Goal: Navigation & Orientation: Find specific page/section

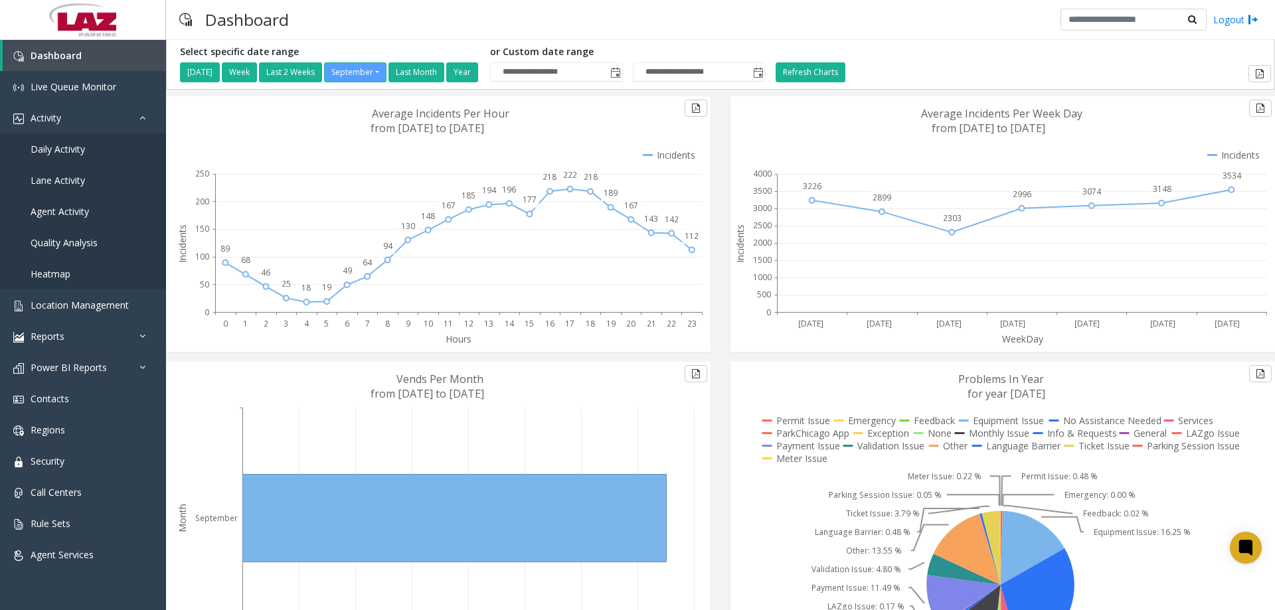
click at [406, 50] on h5 "Select specific date range" at bounding box center [330, 51] width 300 height 11
click at [77, 311] on link "Location Management" at bounding box center [83, 304] width 166 height 31
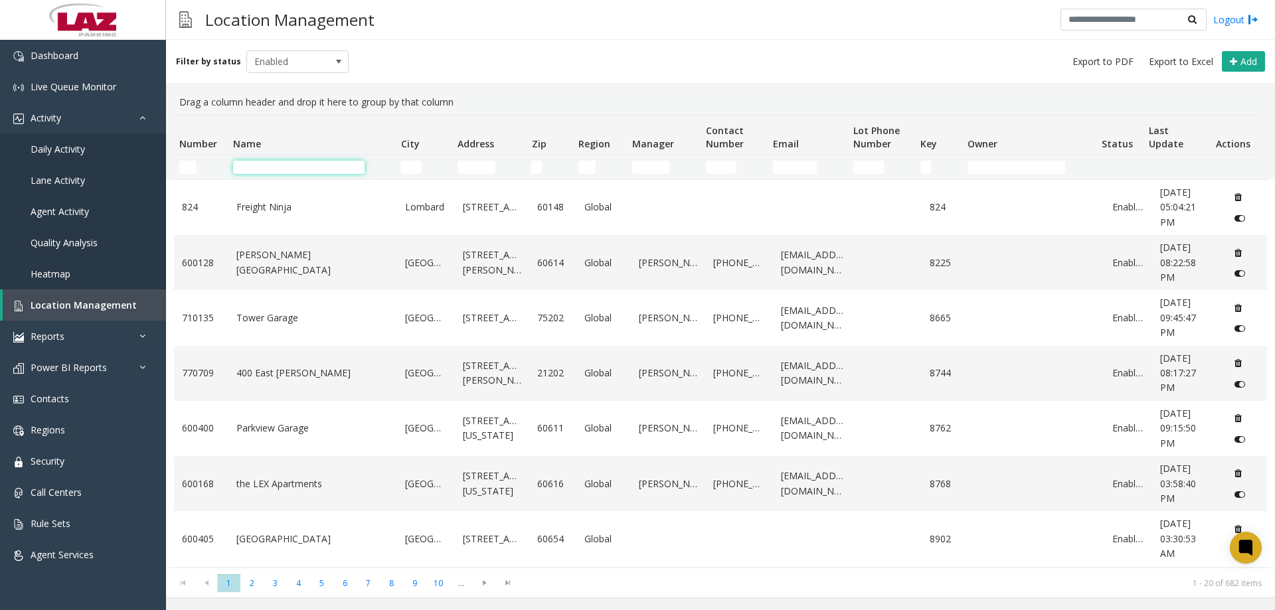
click at [244, 167] on input "Name Filter" at bounding box center [298, 167] width 131 height 13
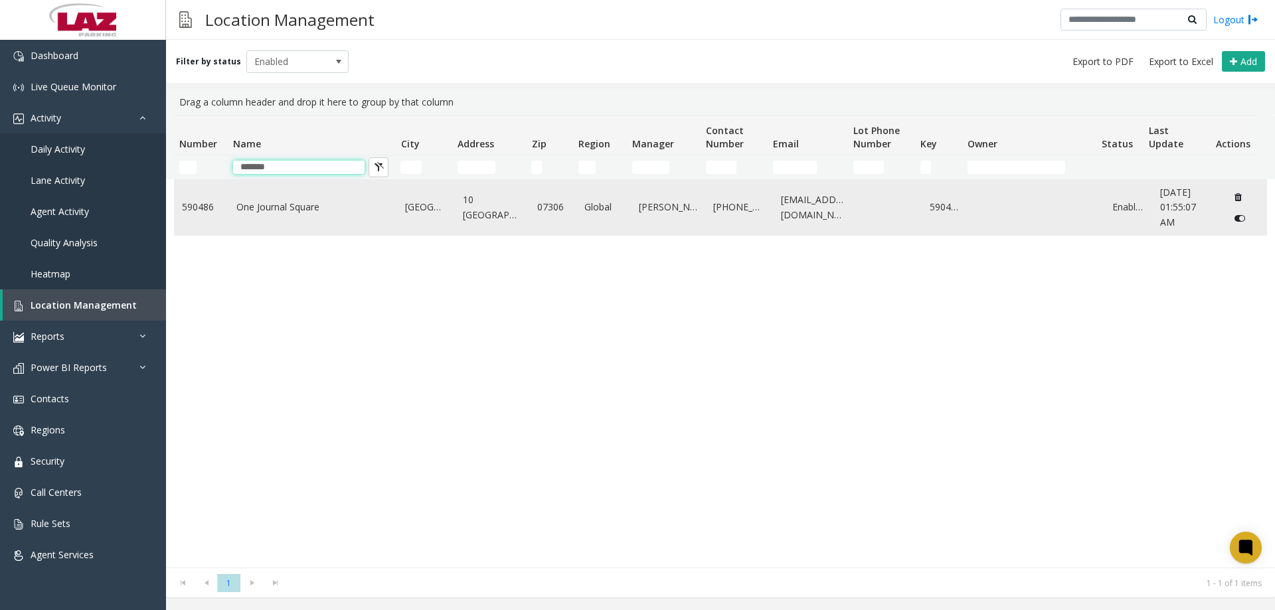
type input "*******"
click at [272, 212] on link "One Journal Square" at bounding box center [312, 207] width 153 height 15
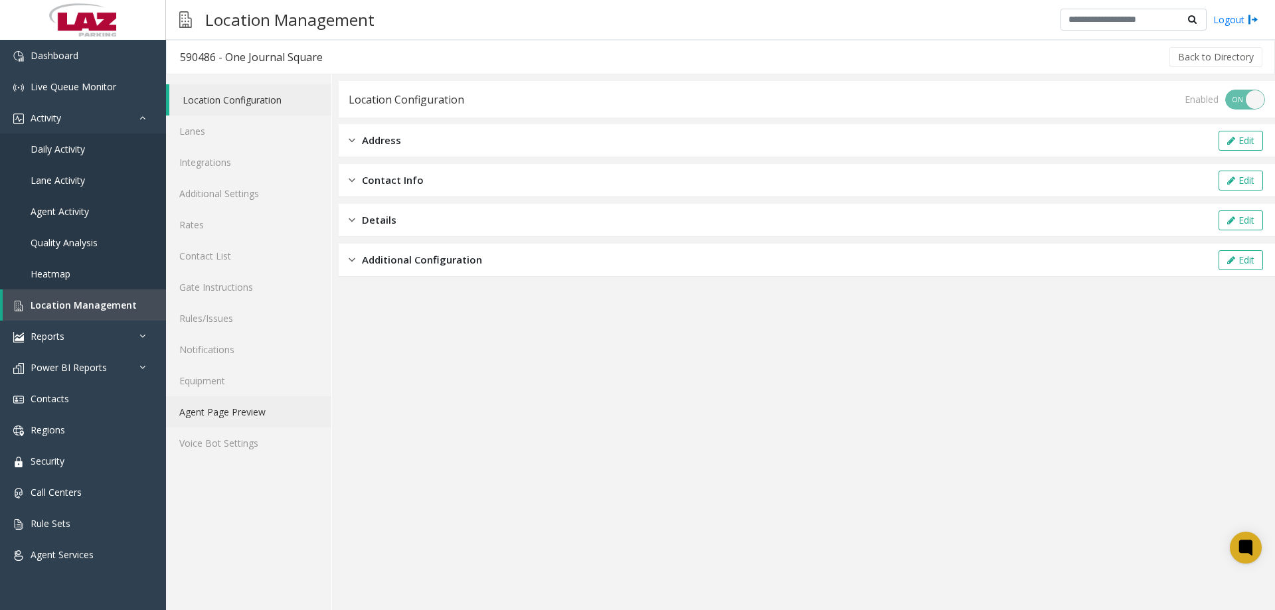
click at [246, 406] on link "Agent Page Preview" at bounding box center [248, 411] width 165 height 31
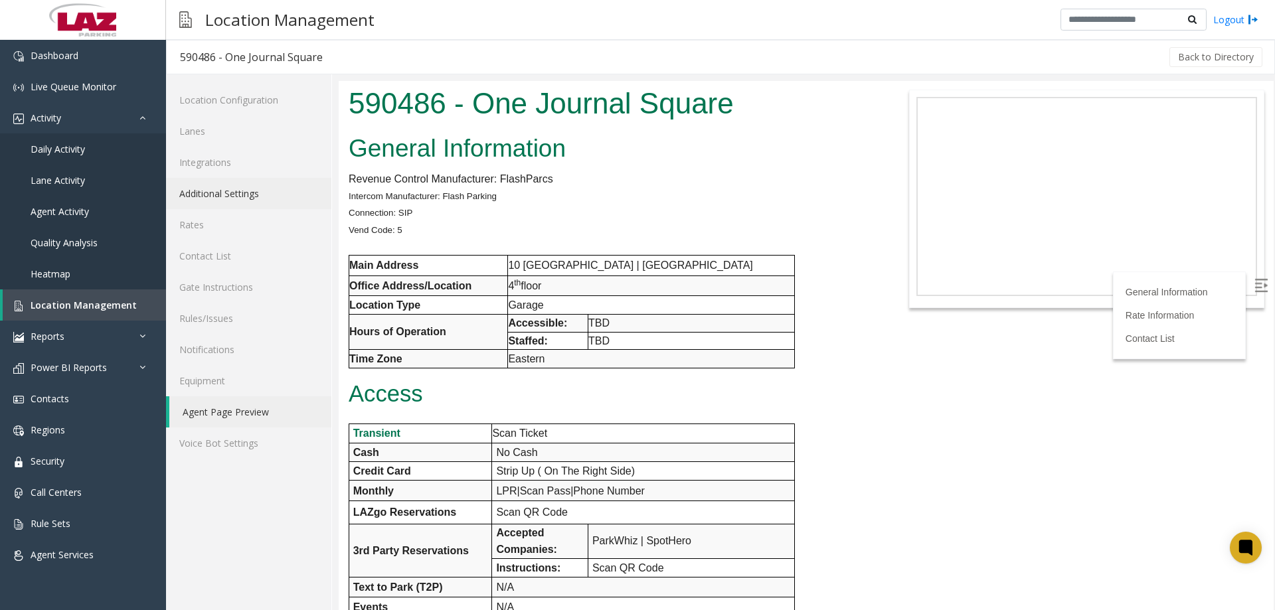
click at [249, 180] on link "Additional Settings" at bounding box center [248, 193] width 165 height 31
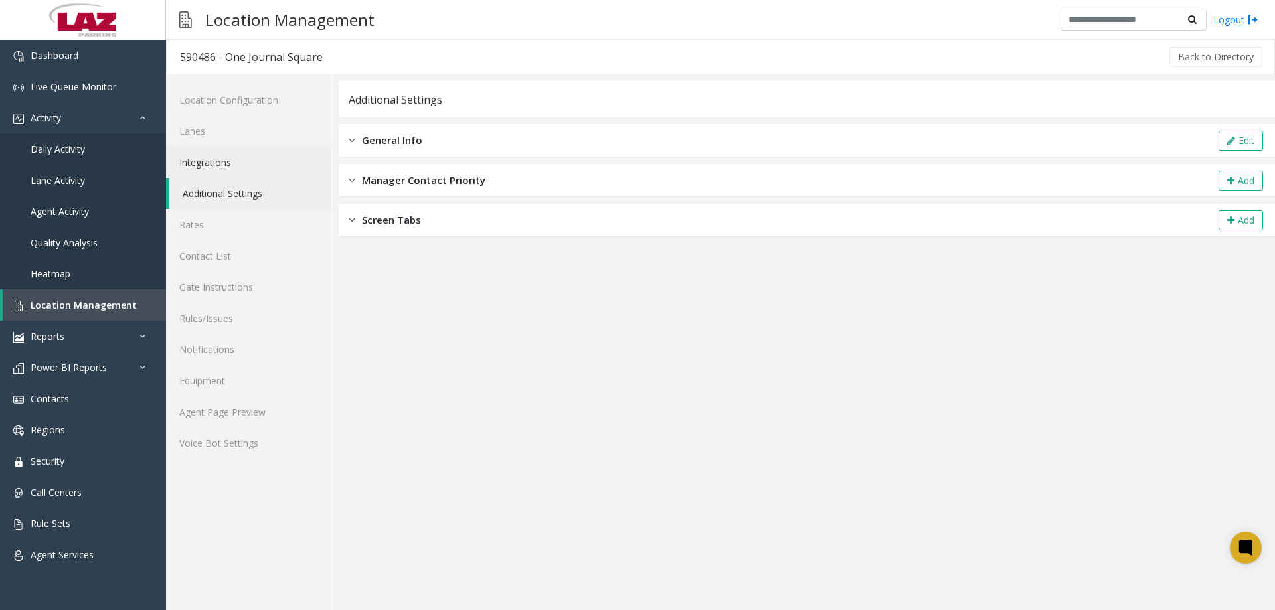
click at [238, 162] on link "Integrations" at bounding box center [248, 162] width 165 height 31
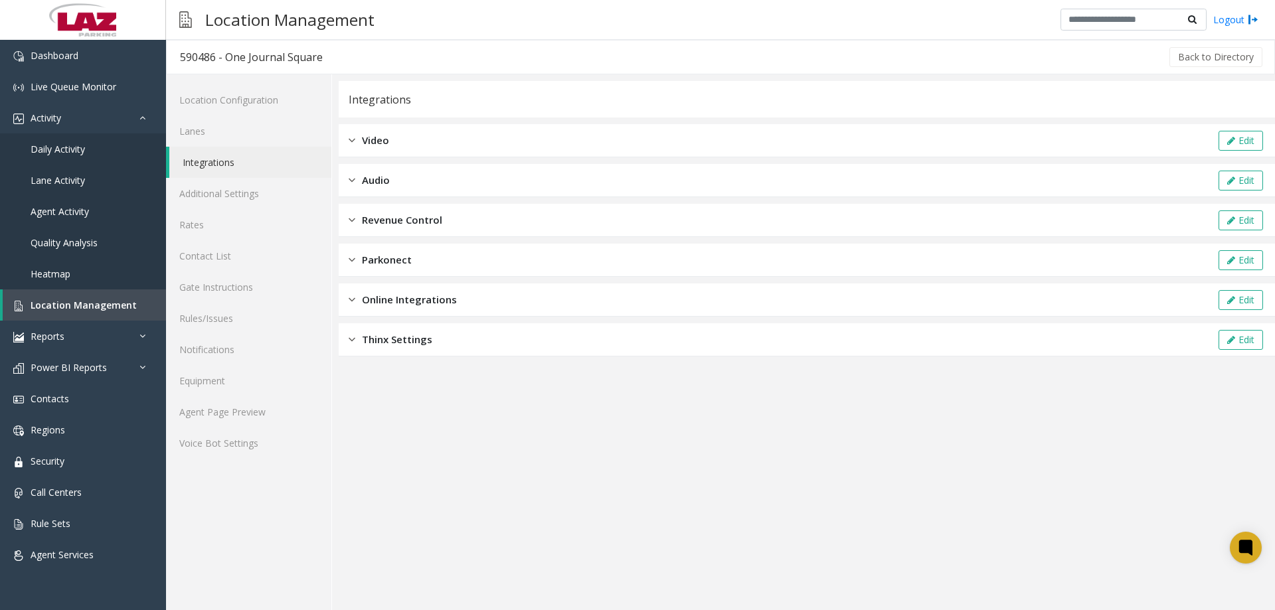
click at [448, 226] on div "Revenue Control Edit" at bounding box center [807, 220] width 936 height 33
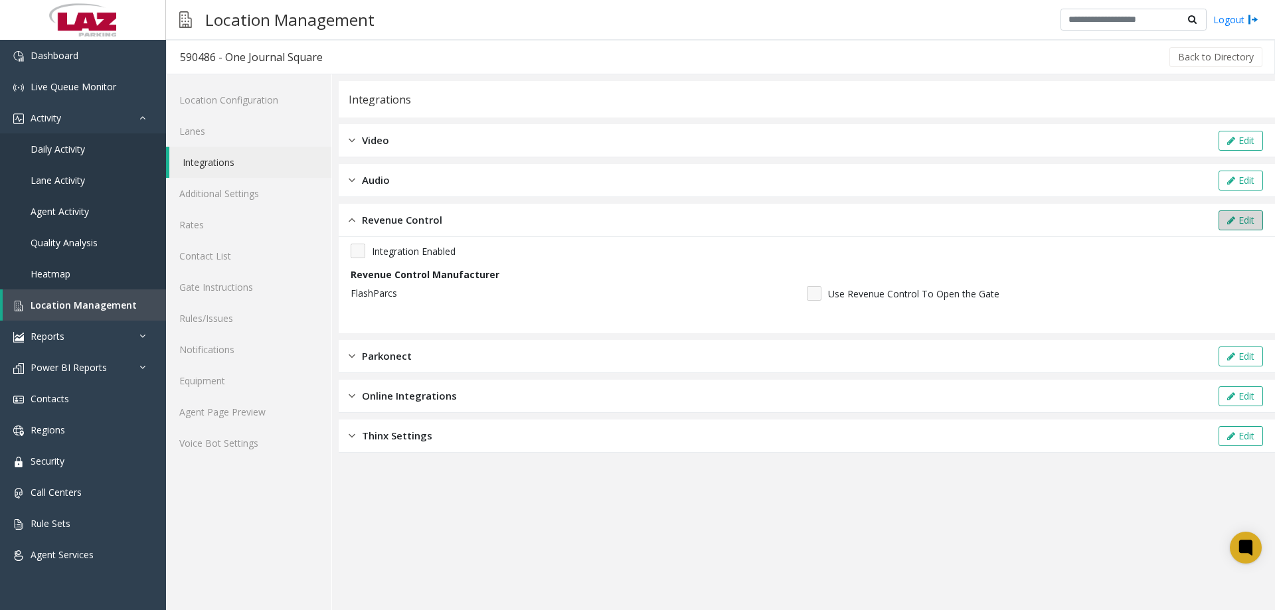
click at [1019, 210] on button "Edit" at bounding box center [1240, 220] width 44 height 20
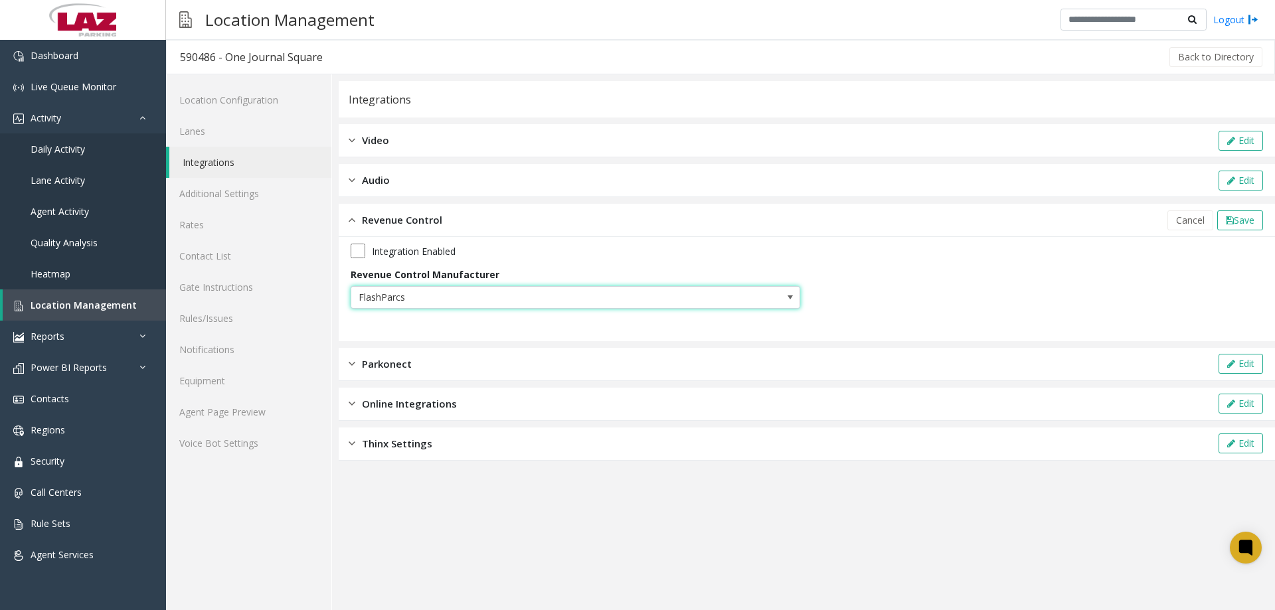
click at [478, 299] on span "FlashParcs" at bounding box center [530, 297] width 359 height 21
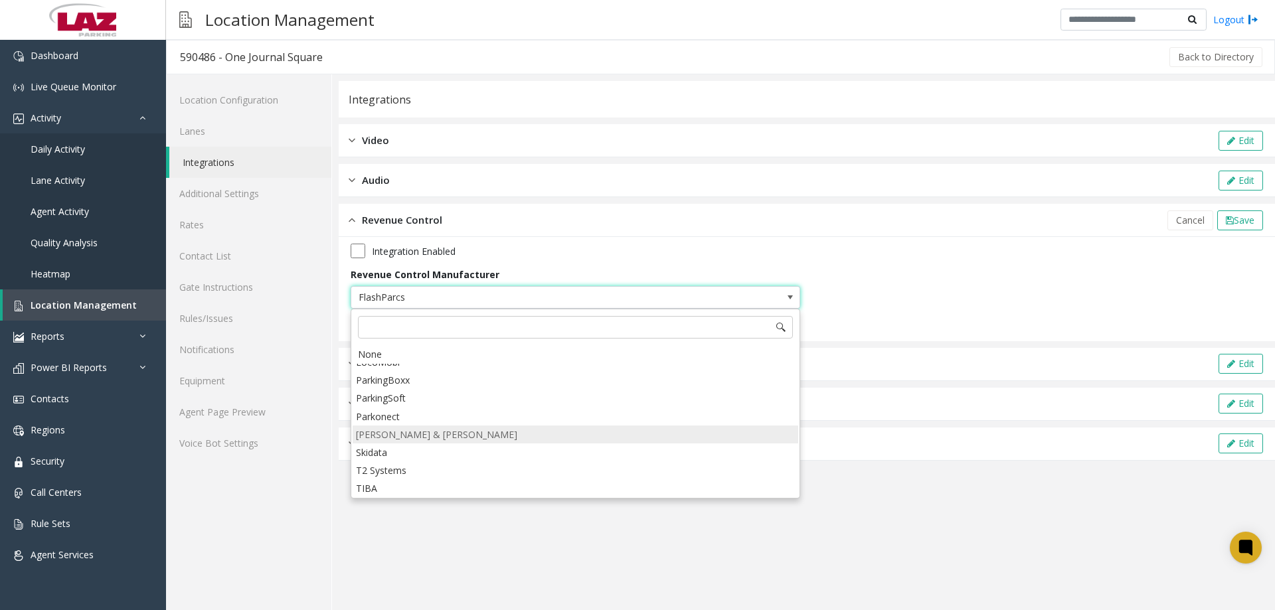
scroll to position [264, 0]
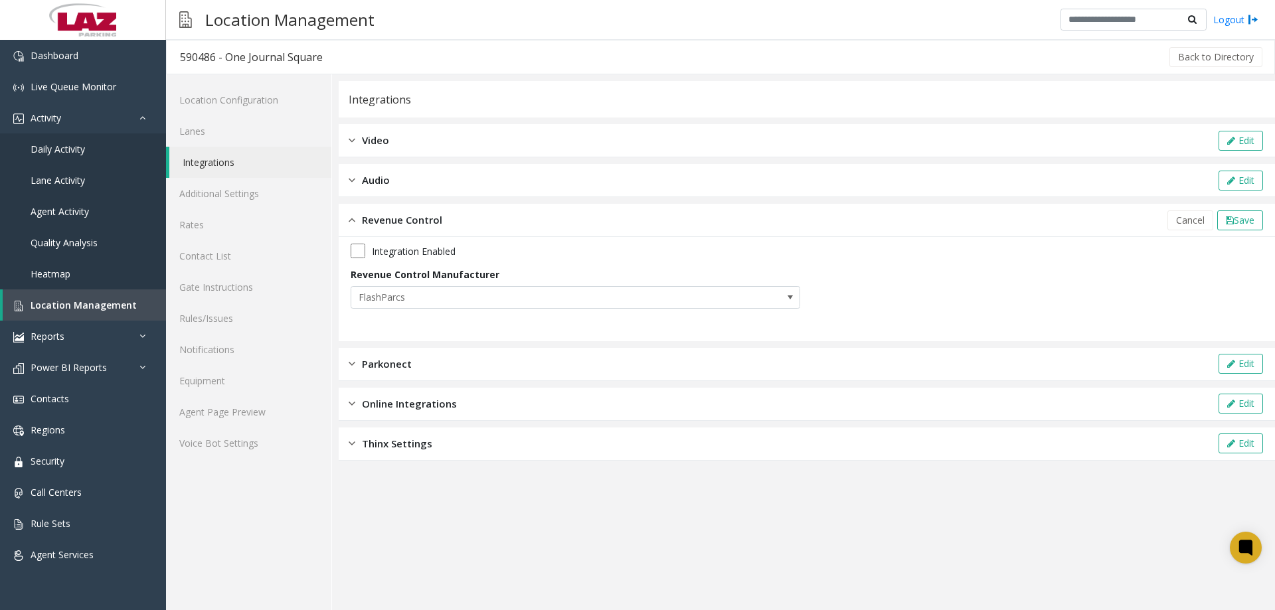
click at [534, 466] on app-integration "Integrations Video Edit Audio Edit Revenue Control Cancel Save Integration Enab…" at bounding box center [807, 345] width 936 height 529
click at [110, 64] on link "Dashboard" at bounding box center [83, 55] width 166 height 31
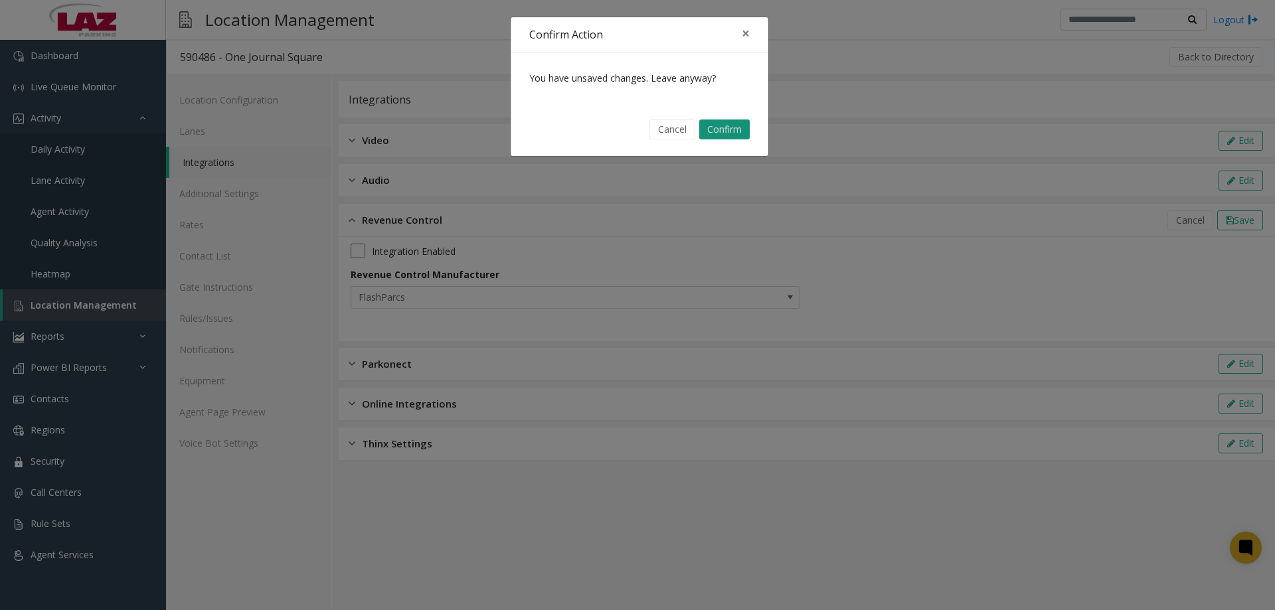
drag, startPoint x: 698, startPoint y: 123, endPoint x: 712, endPoint y: 127, distance: 13.9
click at [712, 127] on button "Confirm" at bounding box center [724, 130] width 50 height 20
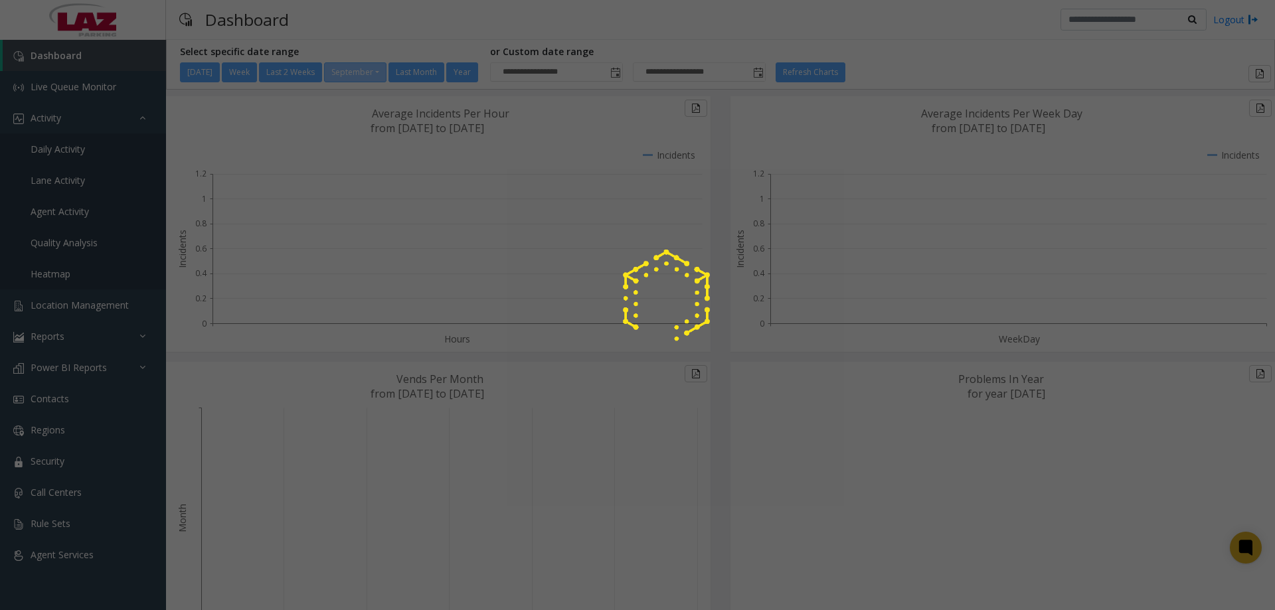
click at [712, 127] on div at bounding box center [637, 305] width 1275 height 610
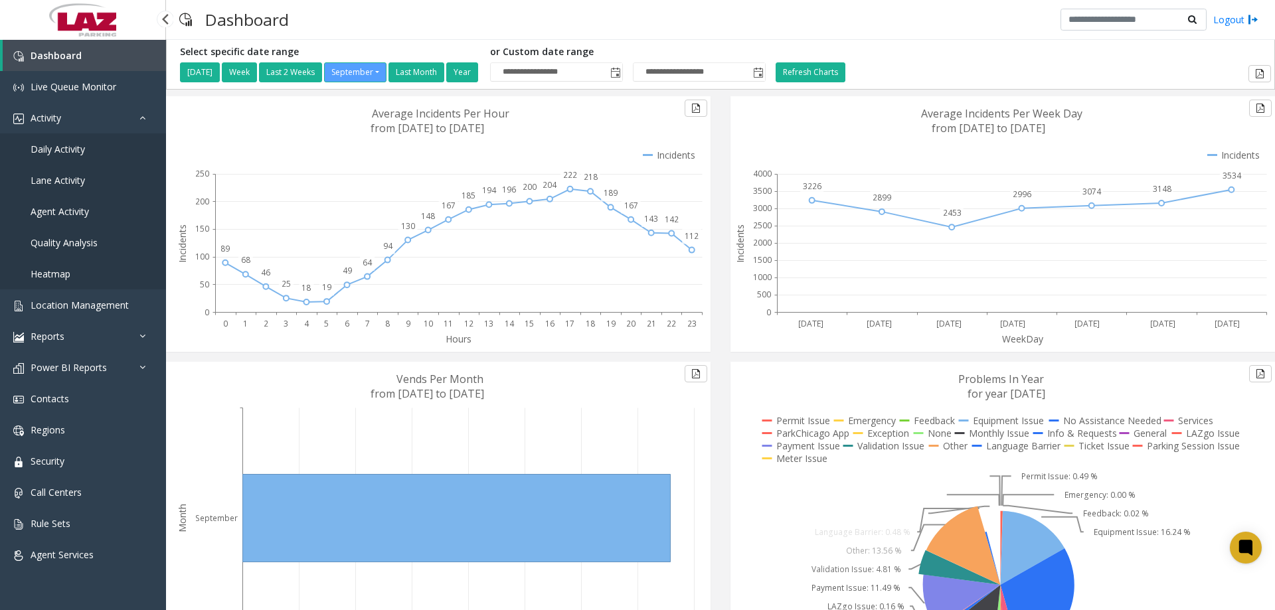
click at [75, 149] on span "Daily Activity" at bounding box center [58, 149] width 54 height 13
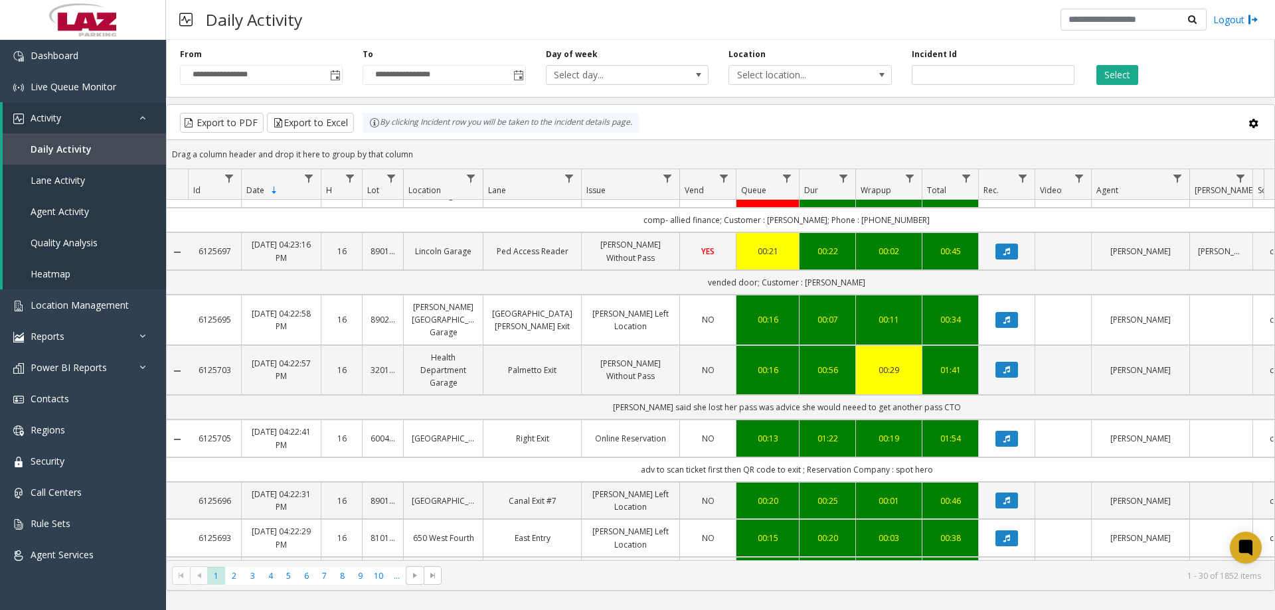
scroll to position [598, 0]
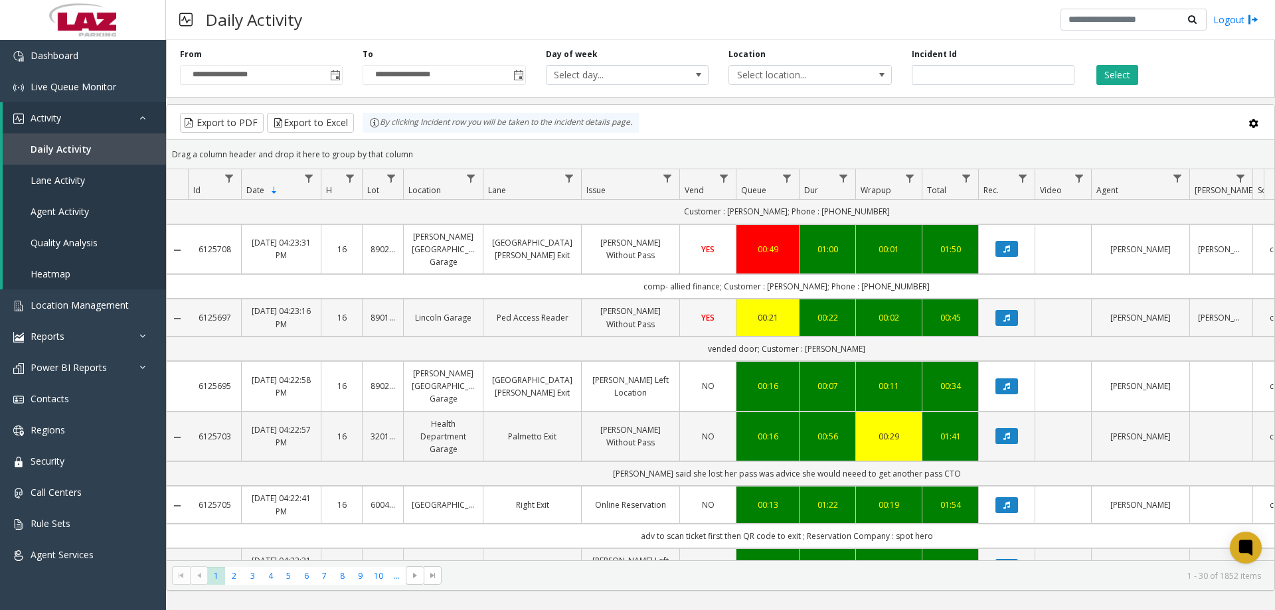
click at [289, 309] on link "[DATE] 04:23:16 PM" at bounding box center [281, 317] width 63 height 25
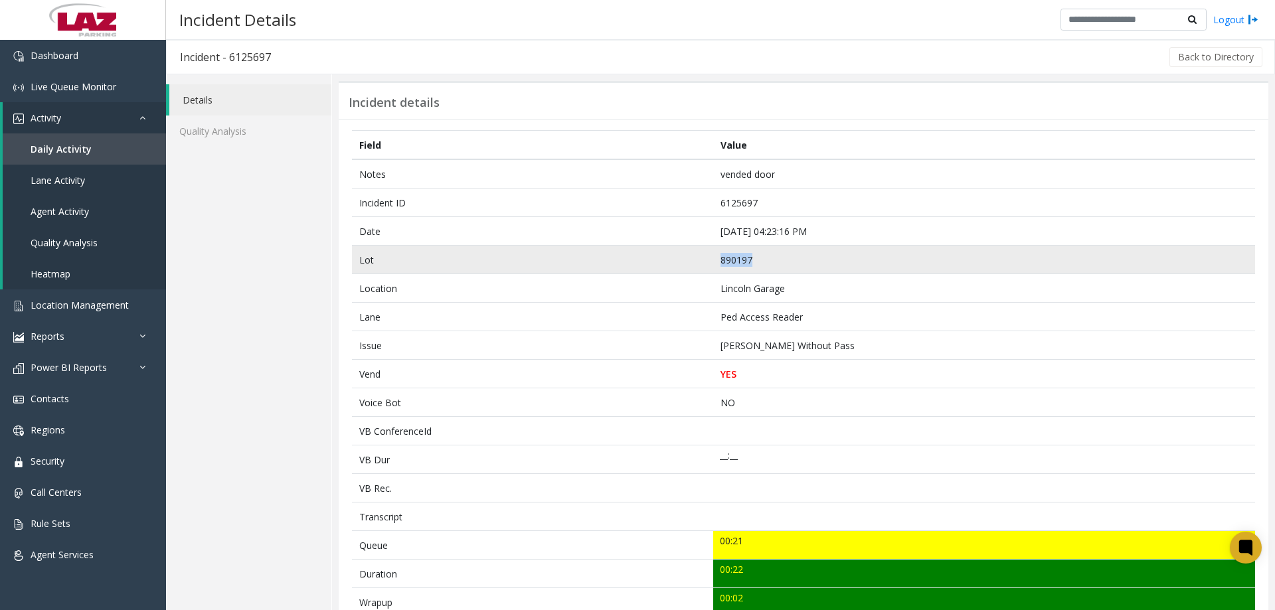
drag, startPoint x: 752, startPoint y: 256, endPoint x: 733, endPoint y: 252, distance: 19.5
click at [681, 270] on tr "Lot 890197" at bounding box center [803, 260] width 903 height 29
copy tr "890197"
click at [768, 261] on td "890197" at bounding box center [984, 260] width 542 height 29
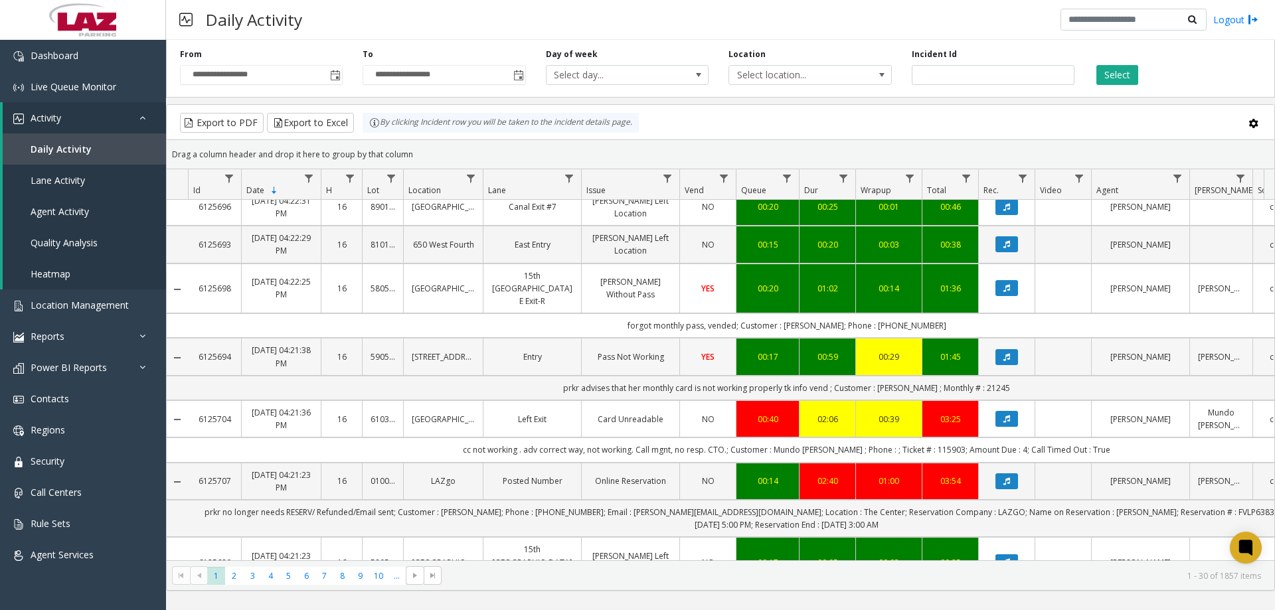
scroll to position [1266, 0]
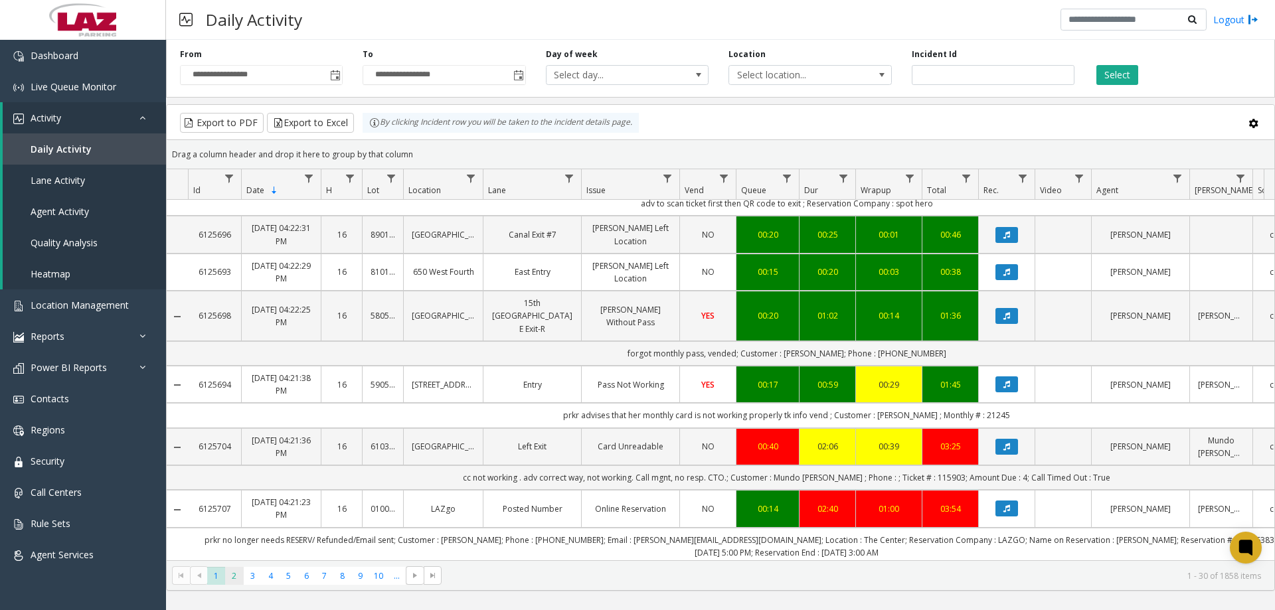
click at [235, 466] on span "2" at bounding box center [234, 576] width 18 height 18
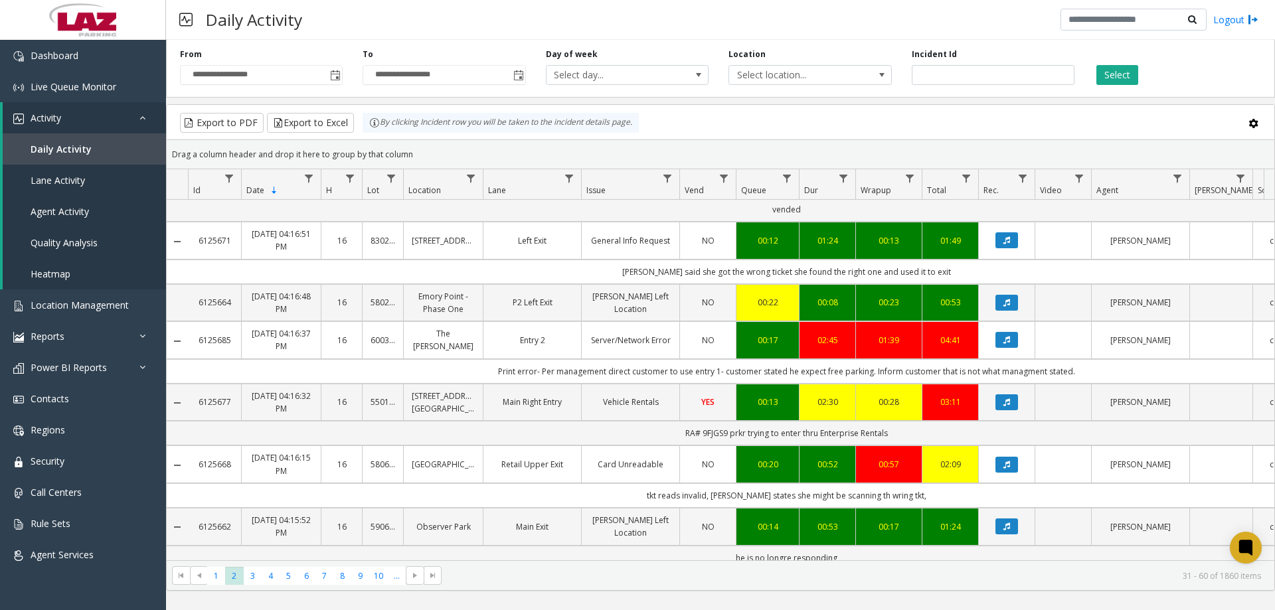
scroll to position [1441, 0]
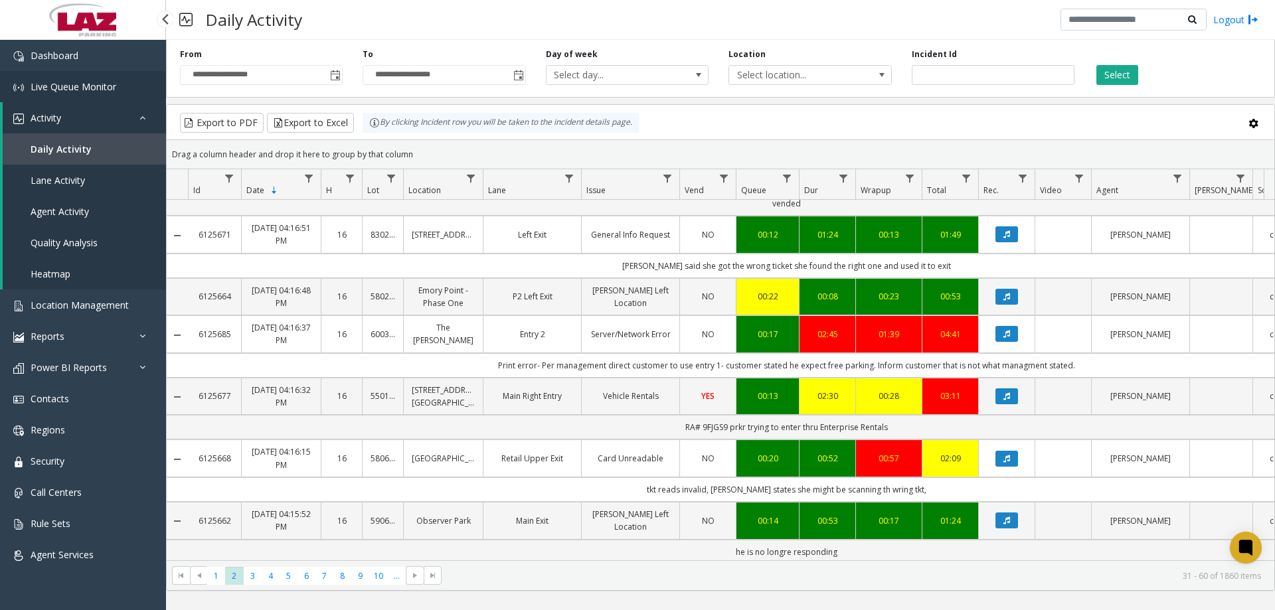
click at [89, 77] on link "Live Queue Monitor" at bounding box center [83, 86] width 166 height 31
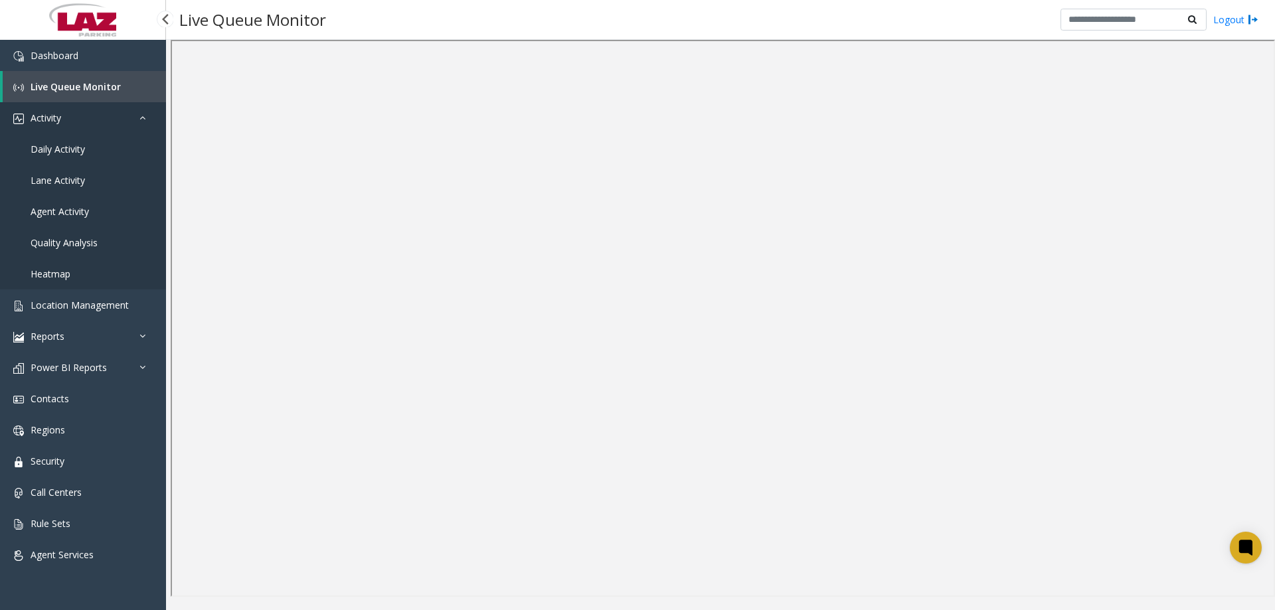
click at [151, 122] on link "Activity" at bounding box center [83, 117] width 166 height 31
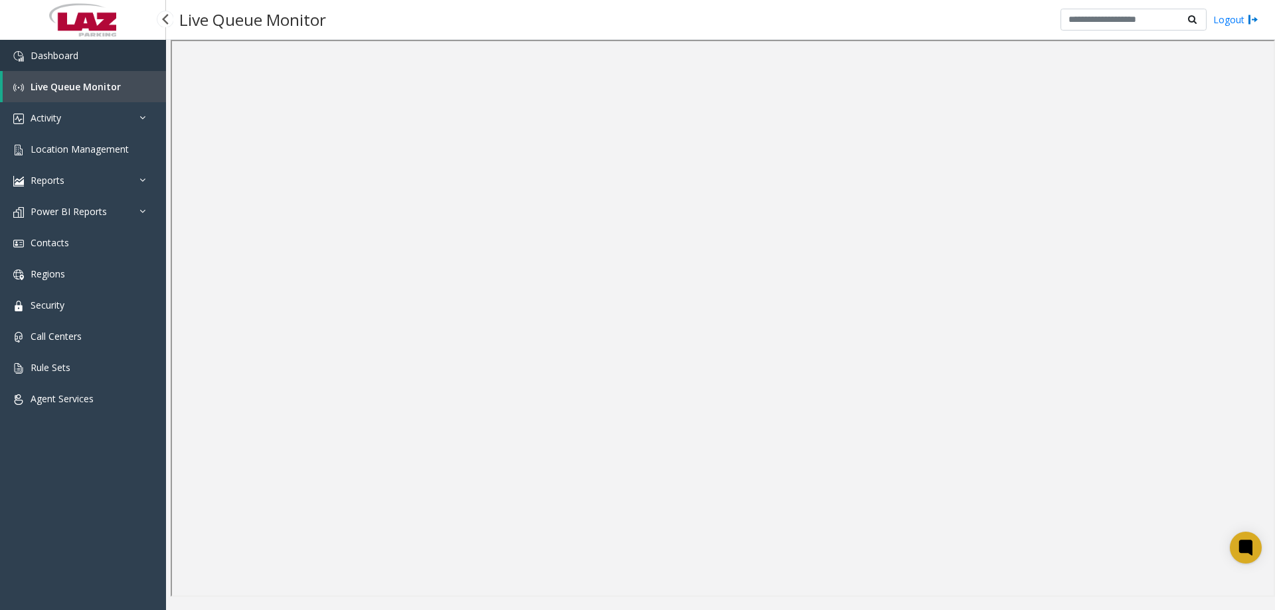
click at [86, 65] on link "Dashboard" at bounding box center [83, 55] width 166 height 31
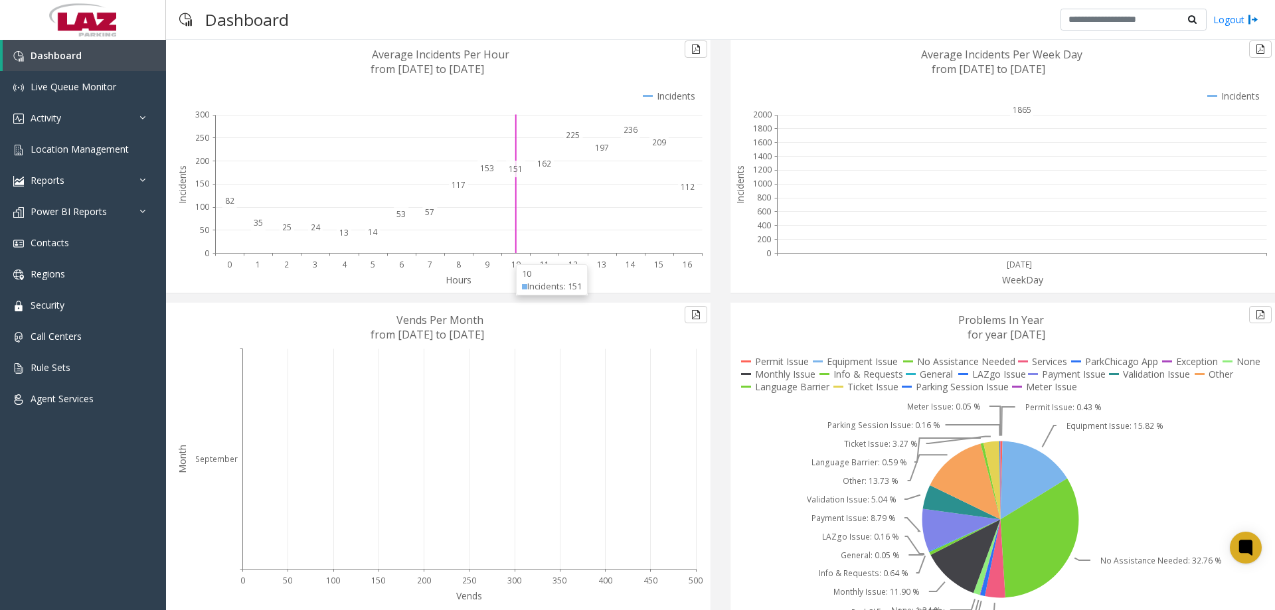
scroll to position [112, 0]
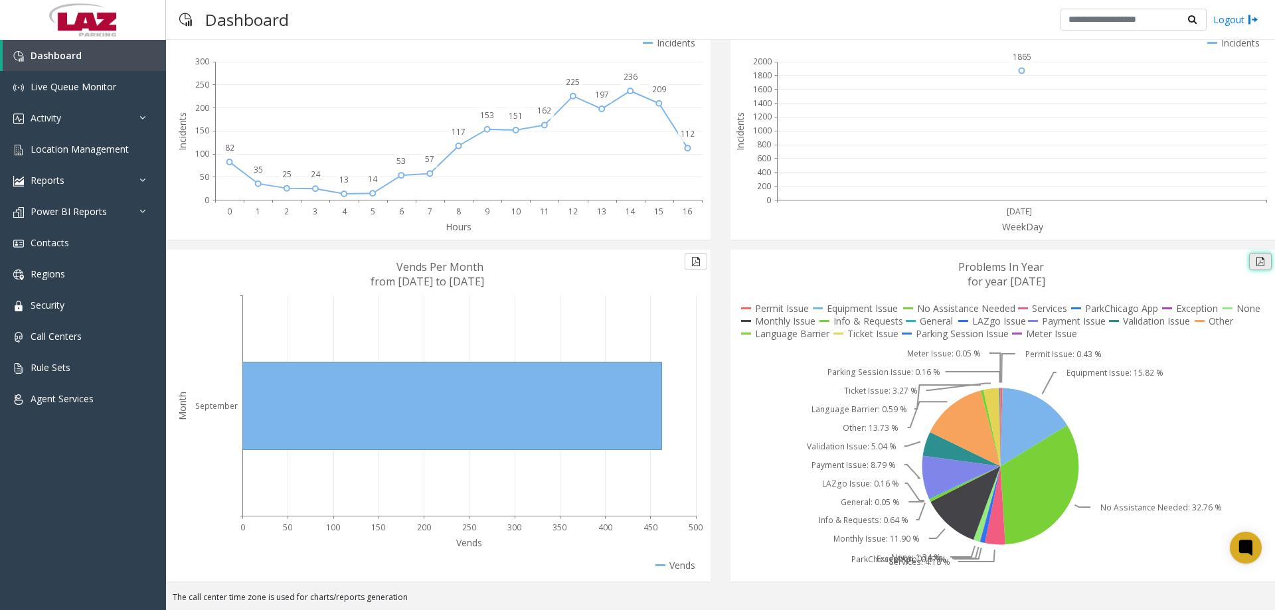
click at [1019, 262] on button at bounding box center [1260, 261] width 23 height 17
click at [69, 244] on link "Contacts" at bounding box center [83, 242] width 166 height 31
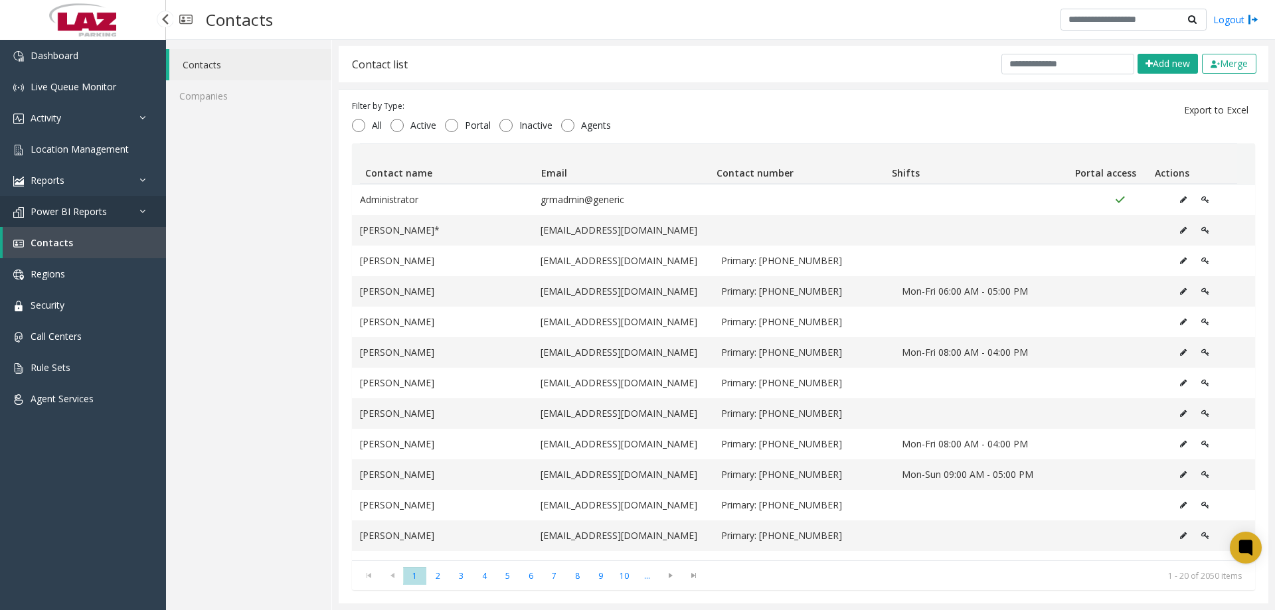
click at [70, 202] on link "Power BI Reports" at bounding box center [83, 211] width 166 height 31
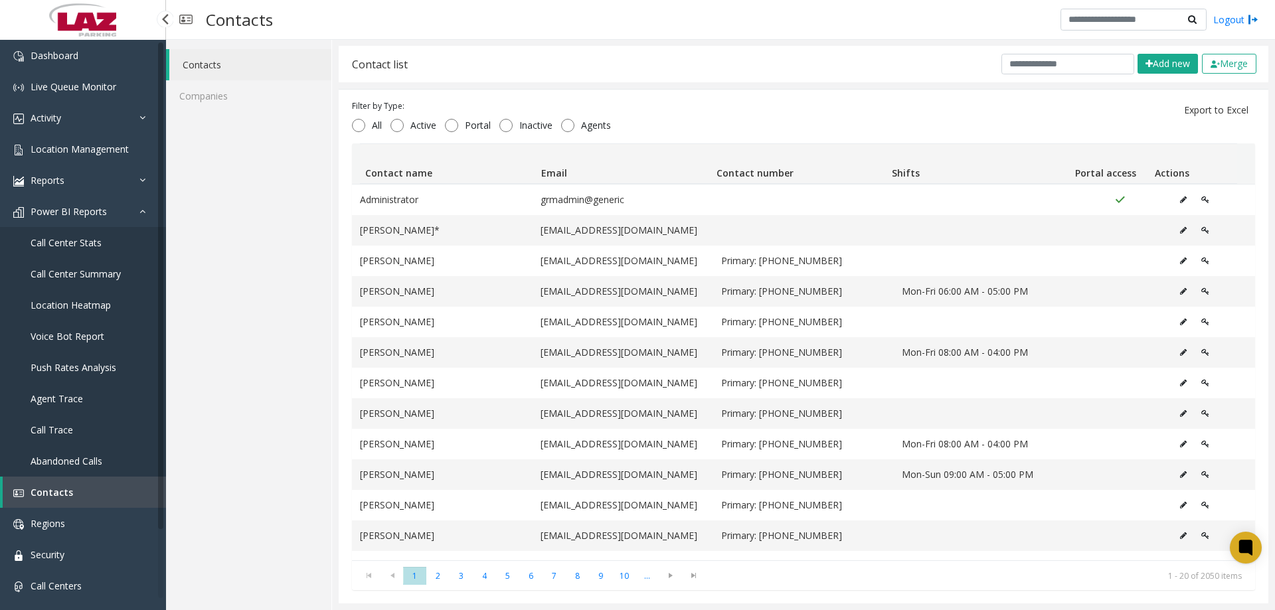
click at [80, 246] on span "Call Center Stats" at bounding box center [66, 242] width 71 height 13
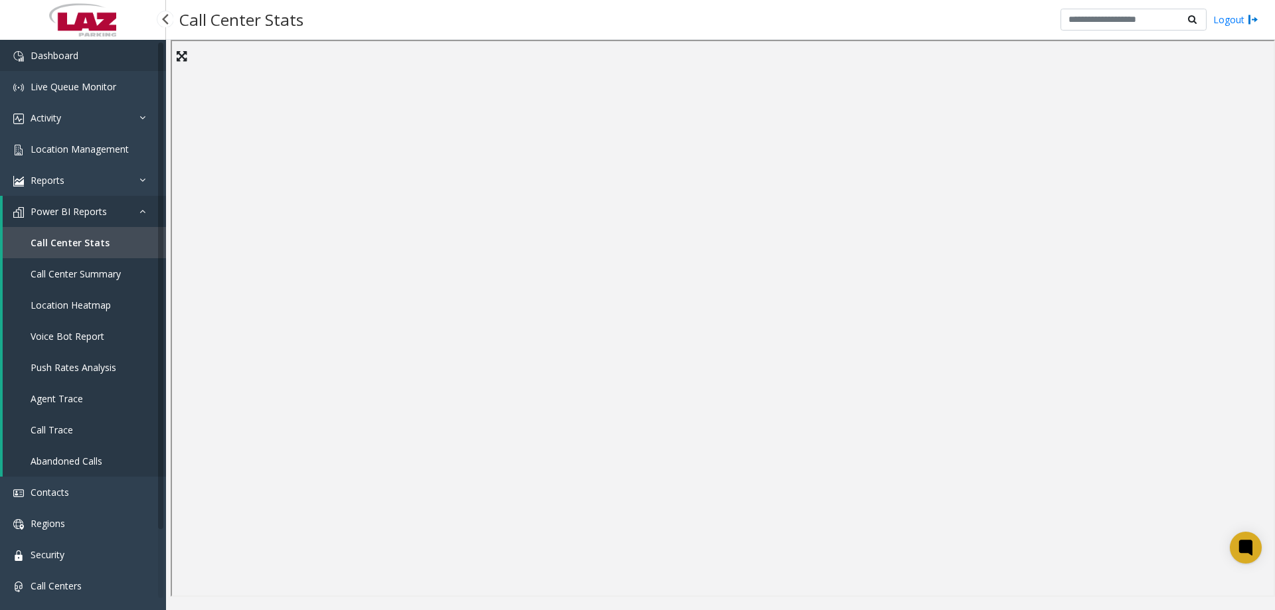
click at [96, 69] on link "Dashboard" at bounding box center [83, 55] width 166 height 31
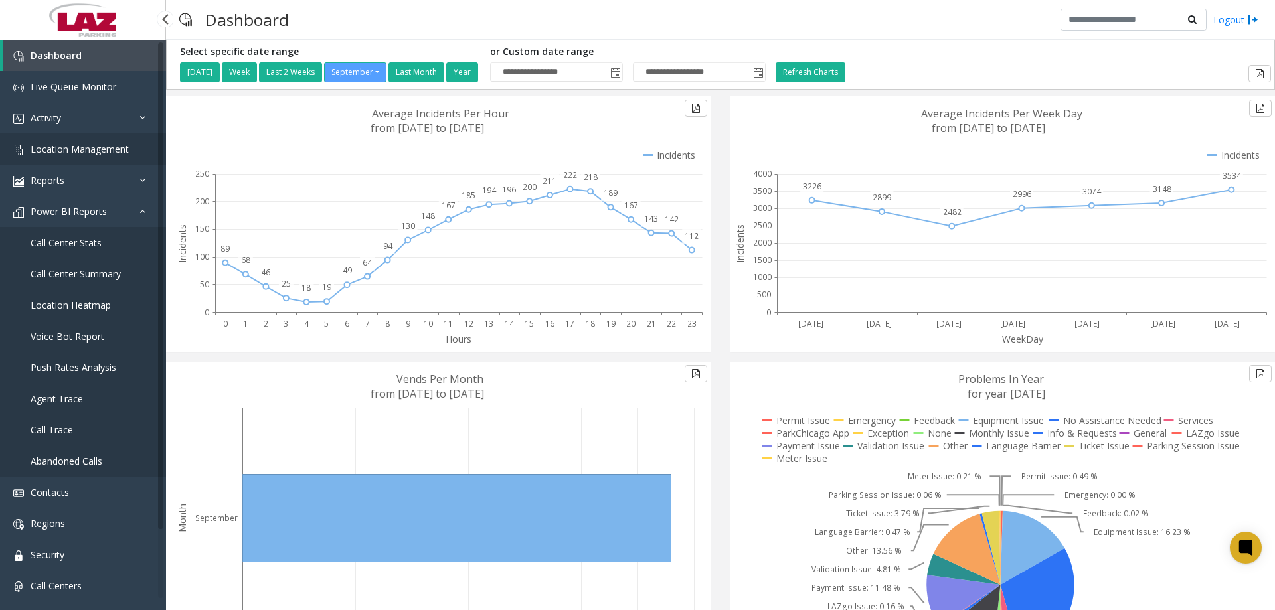
click at [70, 146] on span "Location Management" at bounding box center [80, 149] width 98 height 13
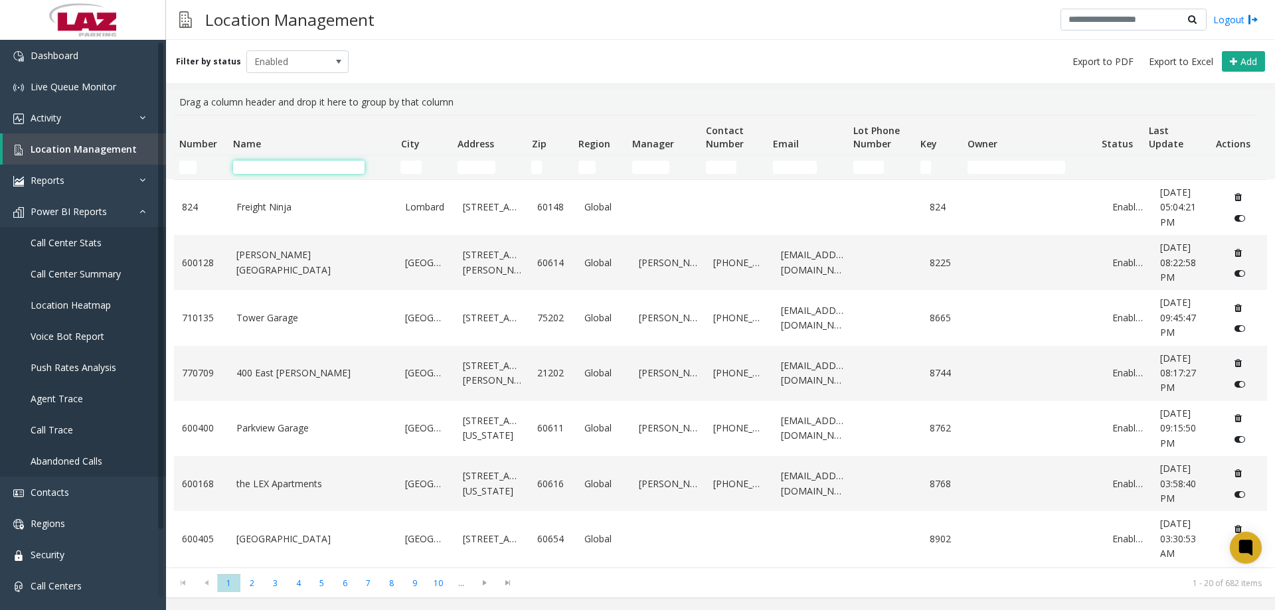
click at [261, 161] on input "Name Filter" at bounding box center [298, 167] width 131 height 13
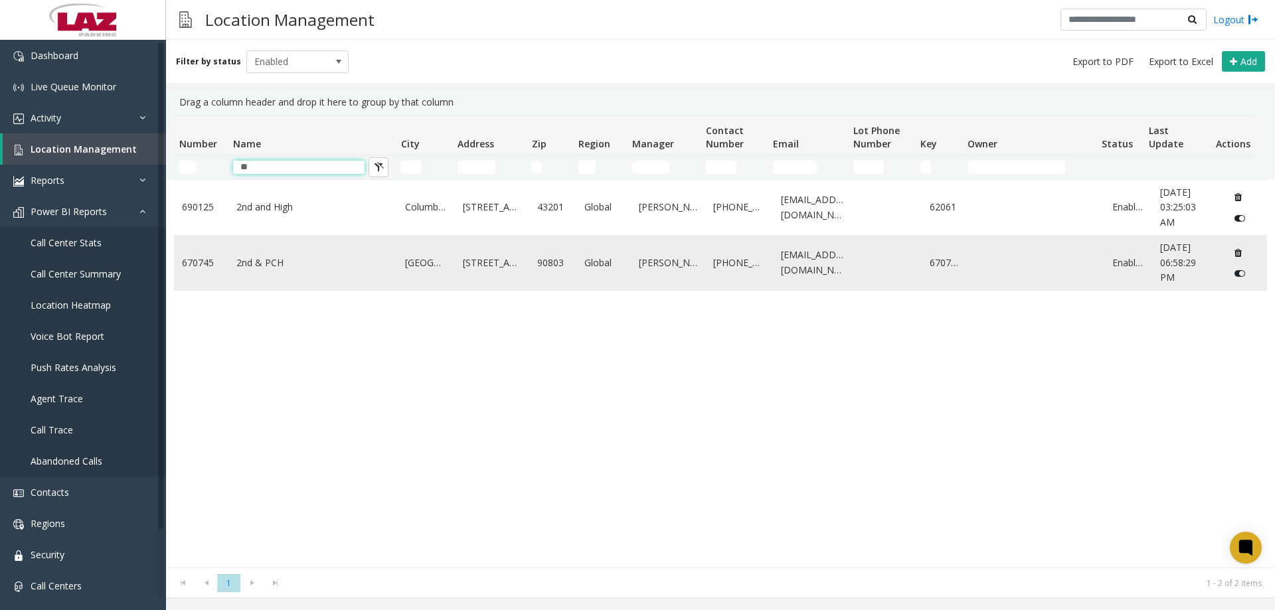
type input "**"
click at [287, 263] on link "2nd & PCH" at bounding box center [312, 263] width 153 height 15
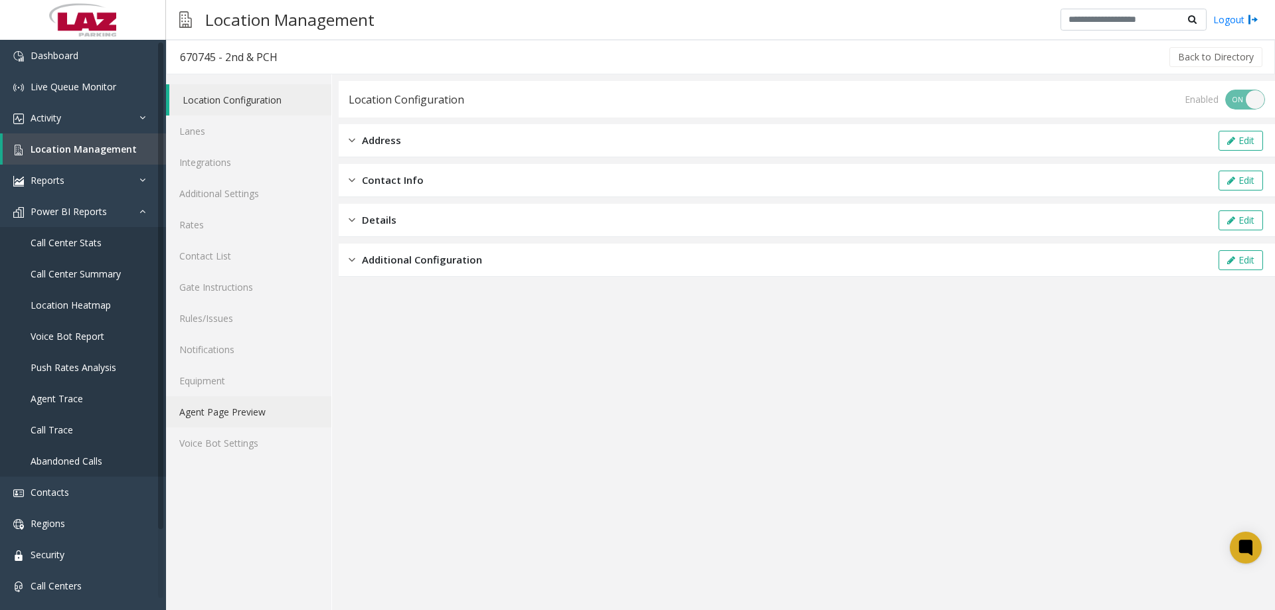
click at [258, 402] on link "Agent Page Preview" at bounding box center [248, 411] width 165 height 31
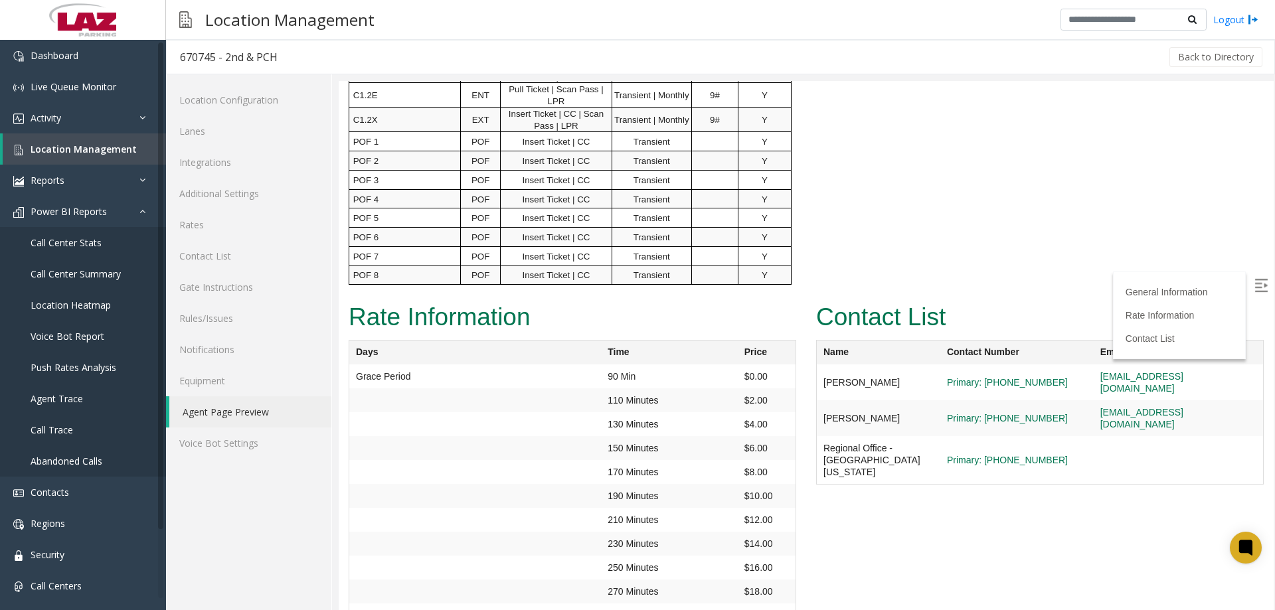
scroll to position [1616, 0]
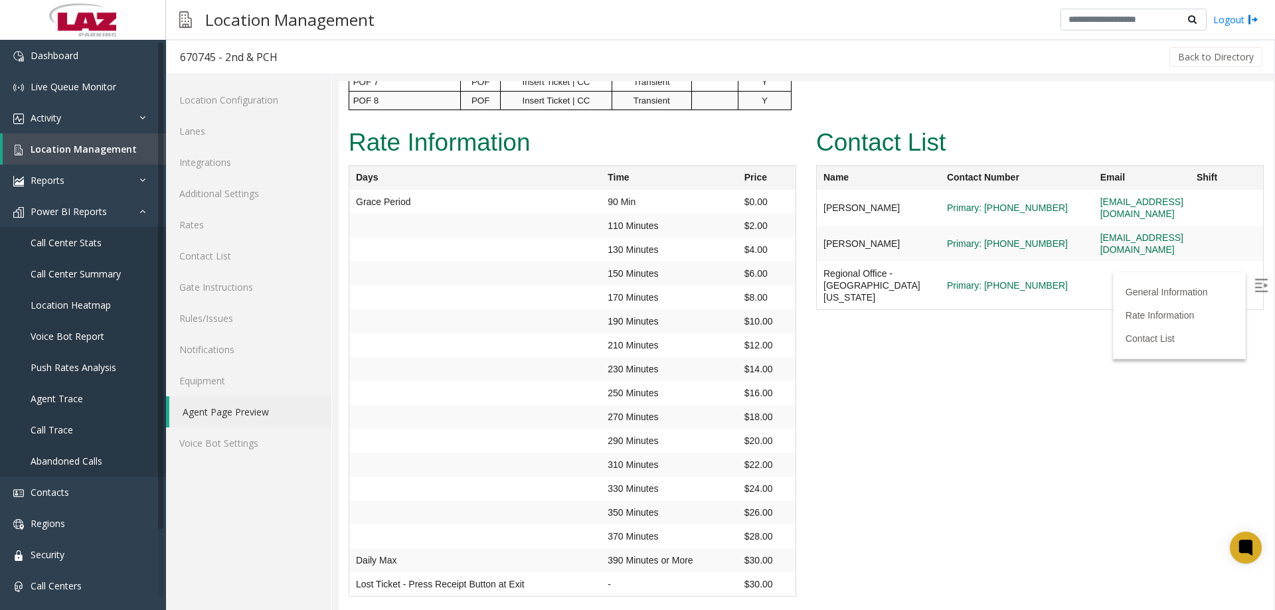
click at [1019, 283] on img at bounding box center [1260, 285] width 13 height 13
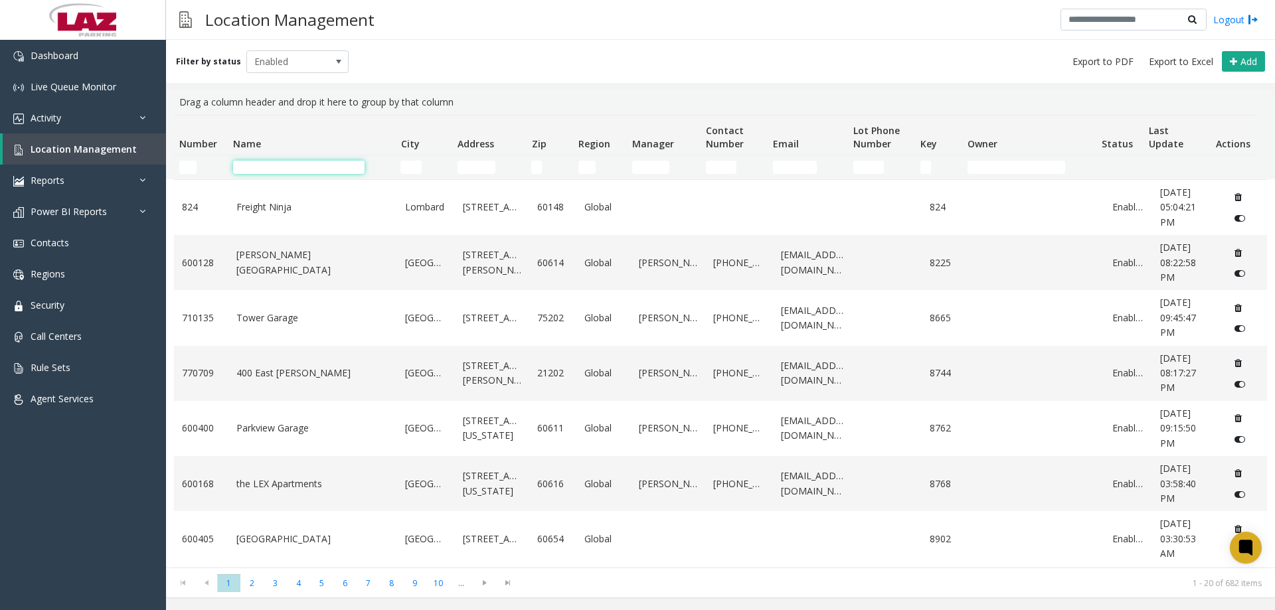
click at [252, 168] on input "Name Filter" at bounding box center [298, 167] width 131 height 13
drag, startPoint x: 182, startPoint y: 159, endPoint x: 190, endPoint y: 169, distance: 12.8
click at [187, 165] on td "Number Filter" at bounding box center [201, 167] width 54 height 24
click at [190, 169] on input "Number Filter" at bounding box center [187, 167] width 17 height 13
paste input "******"
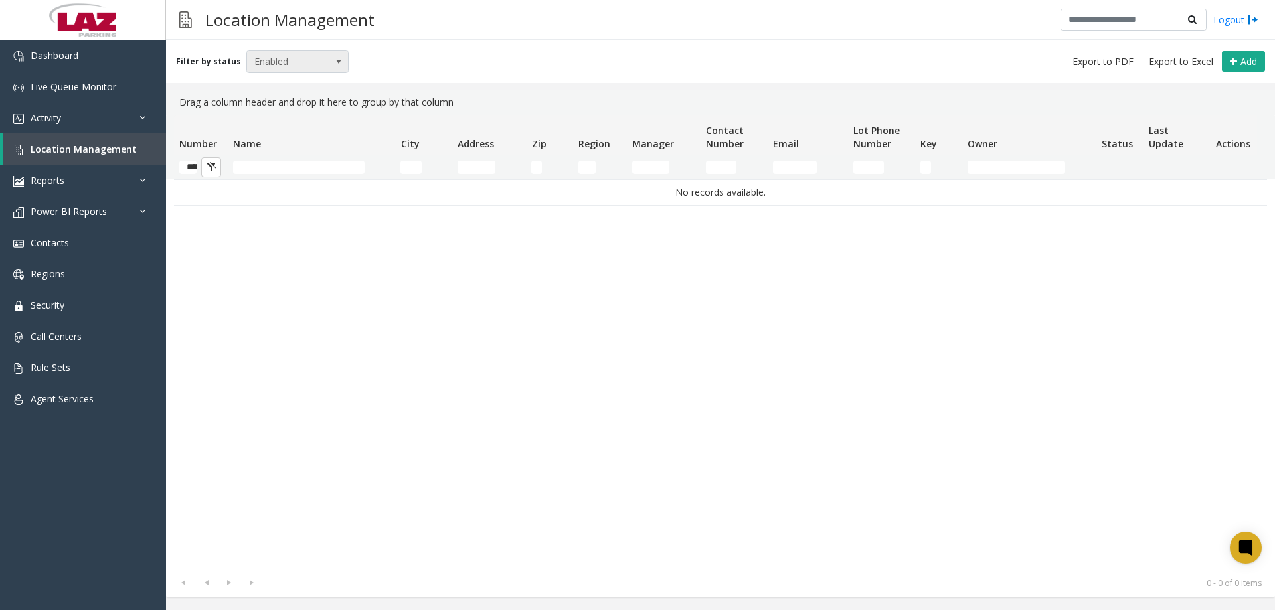
click at [293, 72] on span "Enabled" at bounding box center [297, 61] width 103 height 23
click at [290, 112] on ul "All Enabled Disabled Archived" at bounding box center [291, 111] width 99 height 72
click at [290, 114] on li "Disabled" at bounding box center [291, 120] width 99 height 18
click at [270, 53] on span "Disabled" at bounding box center [287, 61] width 81 height 21
click at [274, 108] on li "Enabled" at bounding box center [291, 102] width 99 height 18
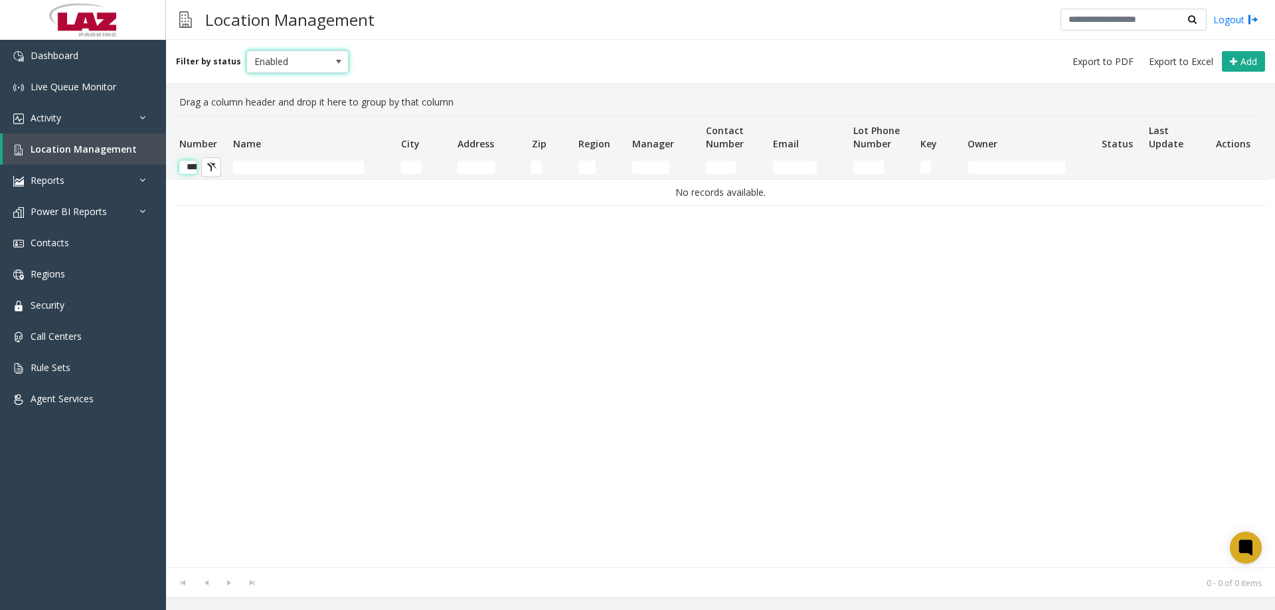
click at [187, 165] on input "******" at bounding box center [187, 167] width 17 height 13
paste input "*******"
type input "**********"
click at [272, 70] on span "Enabled" at bounding box center [287, 61] width 81 height 21
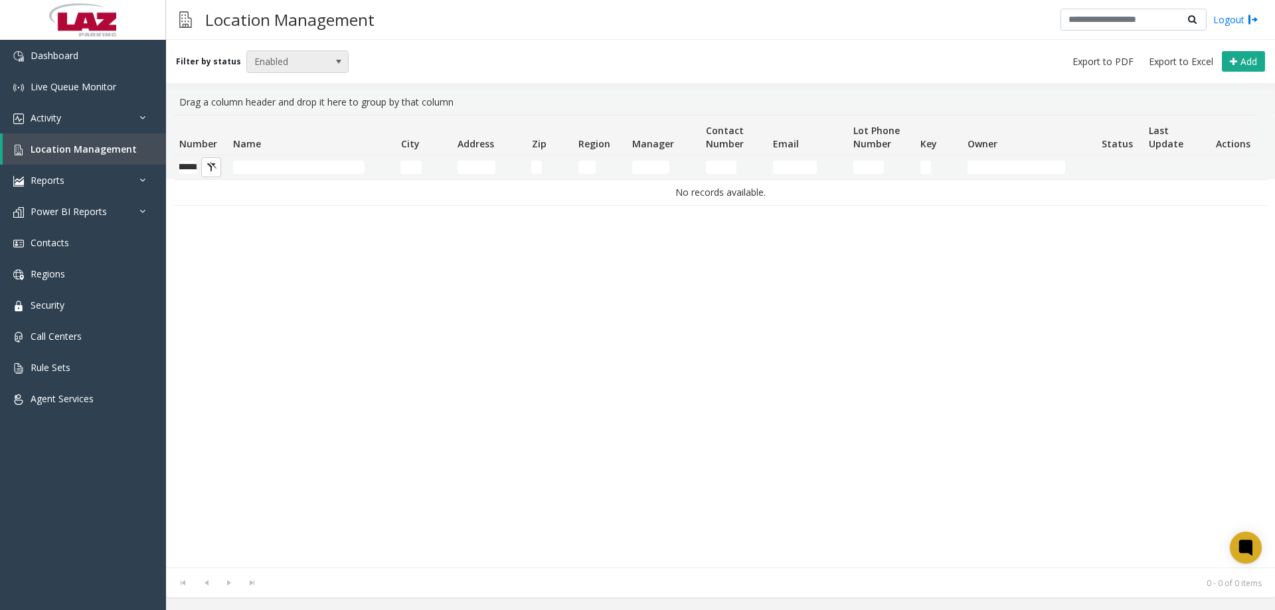
scroll to position [0, 0]
click at [267, 80] on li "All" at bounding box center [291, 84] width 99 height 18
click at [254, 165] on input "Name Filter" at bounding box center [298, 167] width 131 height 13
click at [280, 64] on span "All" at bounding box center [287, 61] width 81 height 21
click at [271, 105] on li "Enabled" at bounding box center [291, 102] width 99 height 18
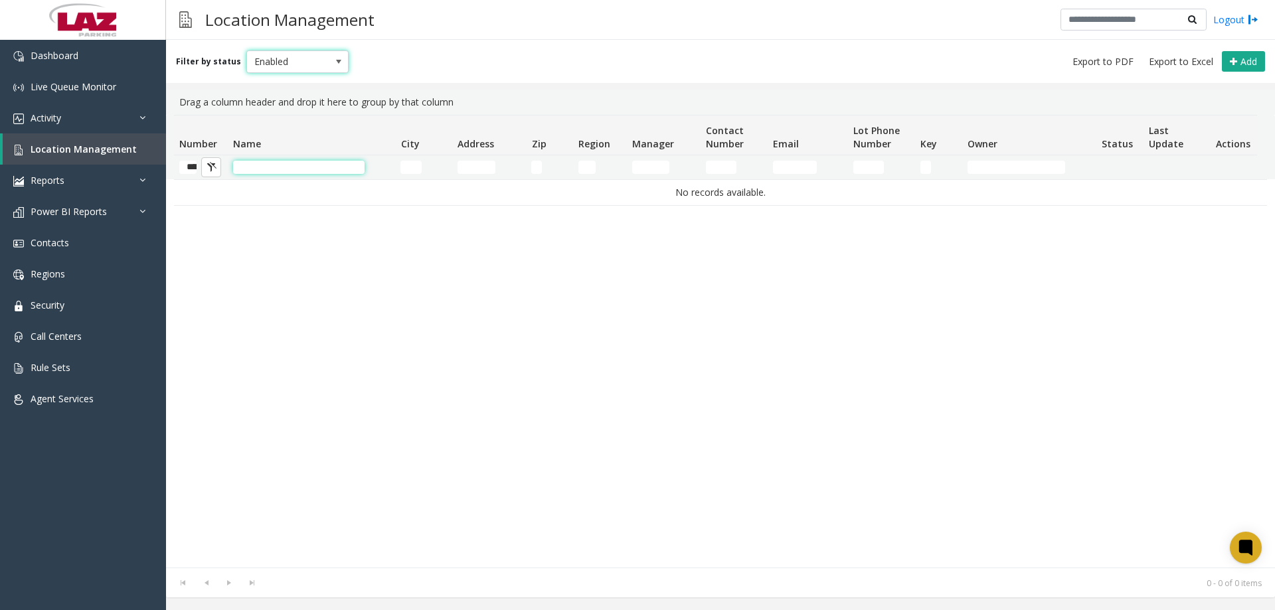
click at [272, 169] on input "Name Filter" at bounding box center [298, 167] width 131 height 13
type input "**********"
click at [92, 56] on link "Dashboard" at bounding box center [83, 55] width 166 height 31
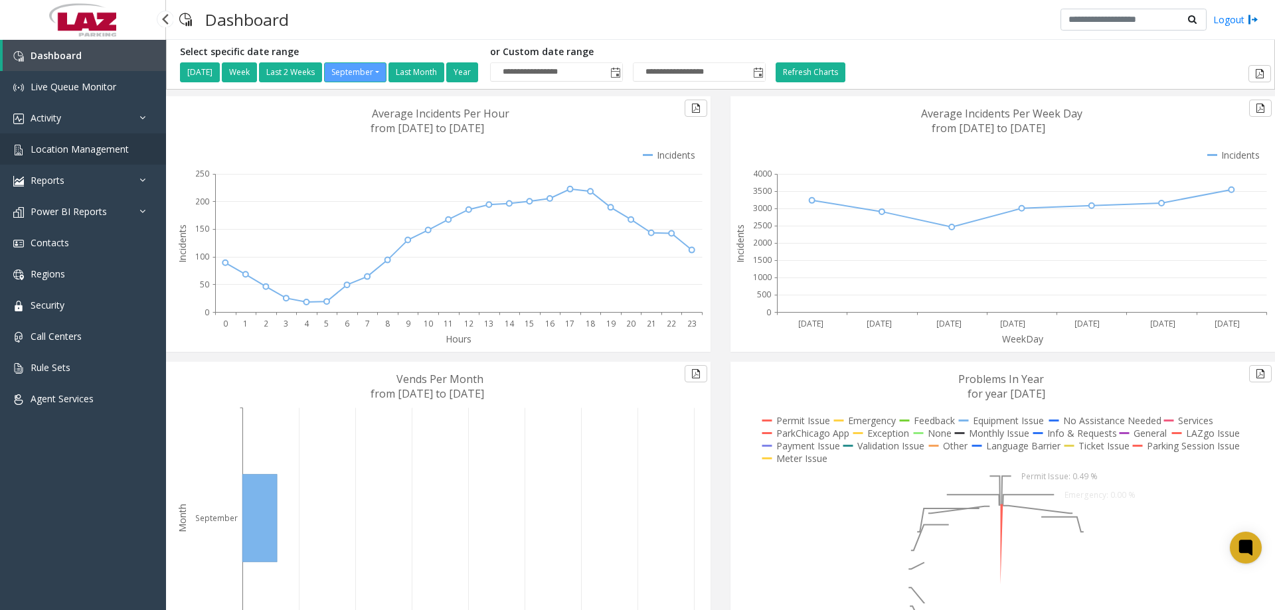
click at [84, 154] on span "Location Management" at bounding box center [80, 149] width 98 height 13
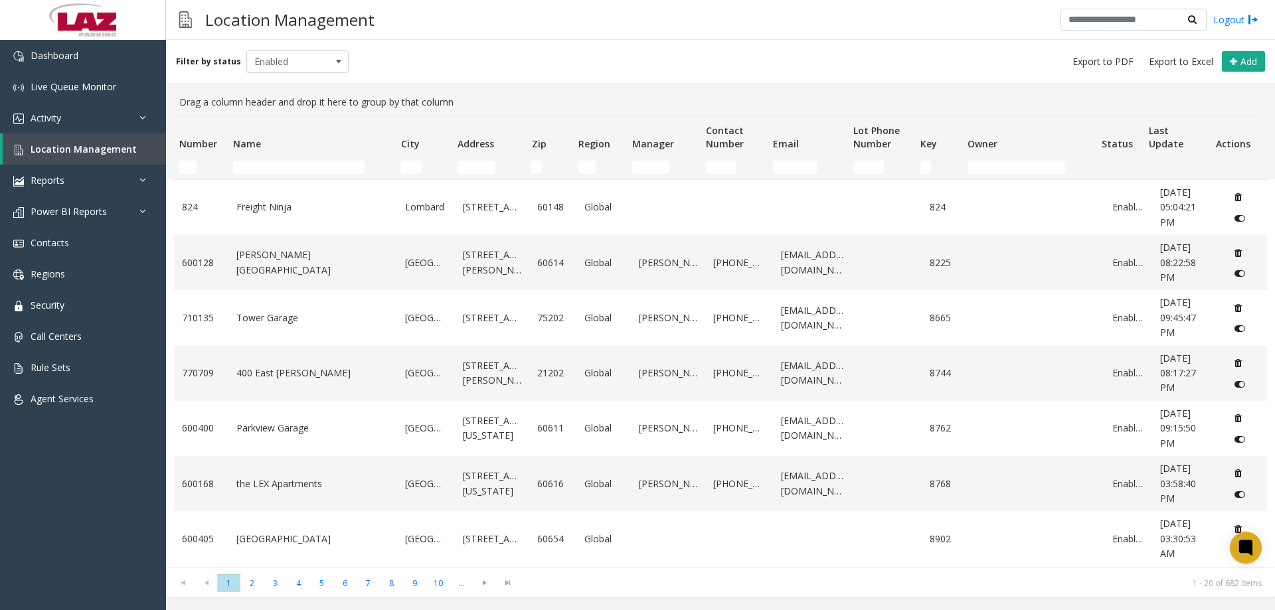
click at [254, 159] on td "Name Filter" at bounding box center [311, 167] width 167 height 24
click at [258, 165] on input "Name Filter" at bounding box center [298, 167] width 131 height 13
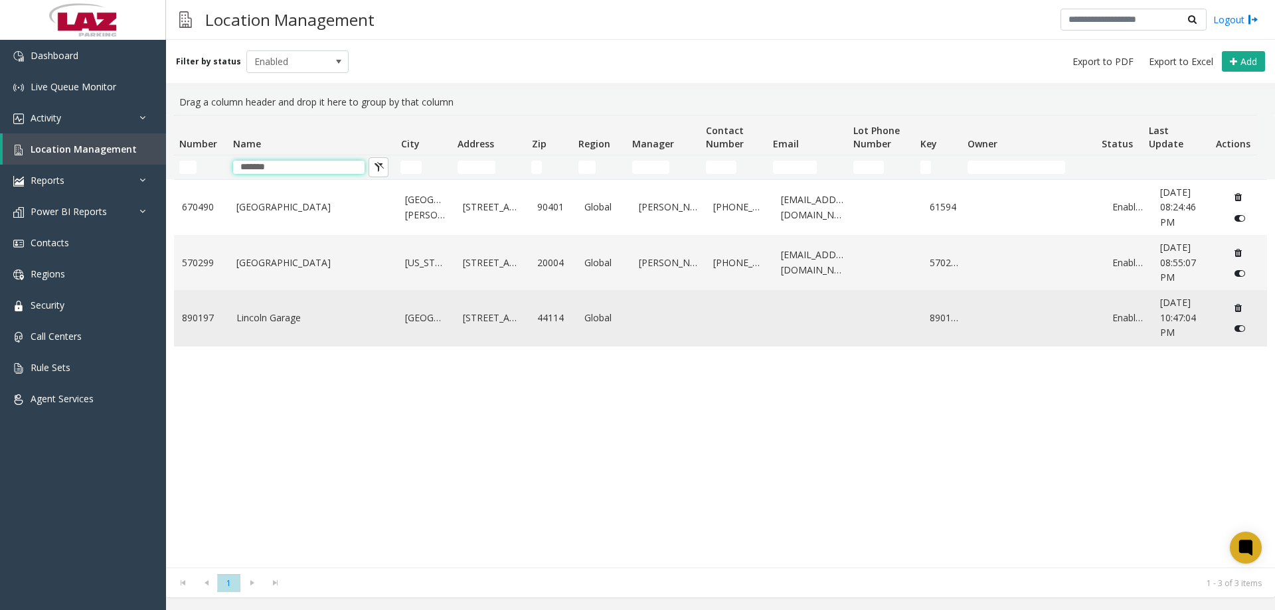
type input "*******"
click at [306, 323] on link "Lincoln Garage" at bounding box center [312, 318] width 153 height 15
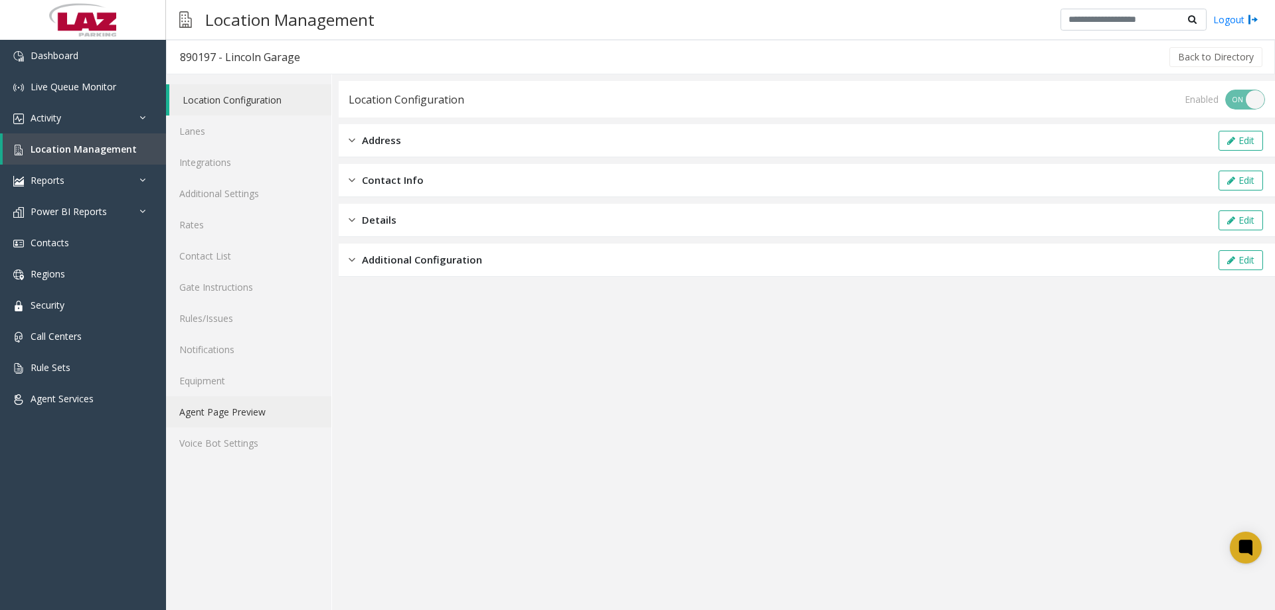
click at [250, 422] on link "Agent Page Preview" at bounding box center [248, 411] width 165 height 31
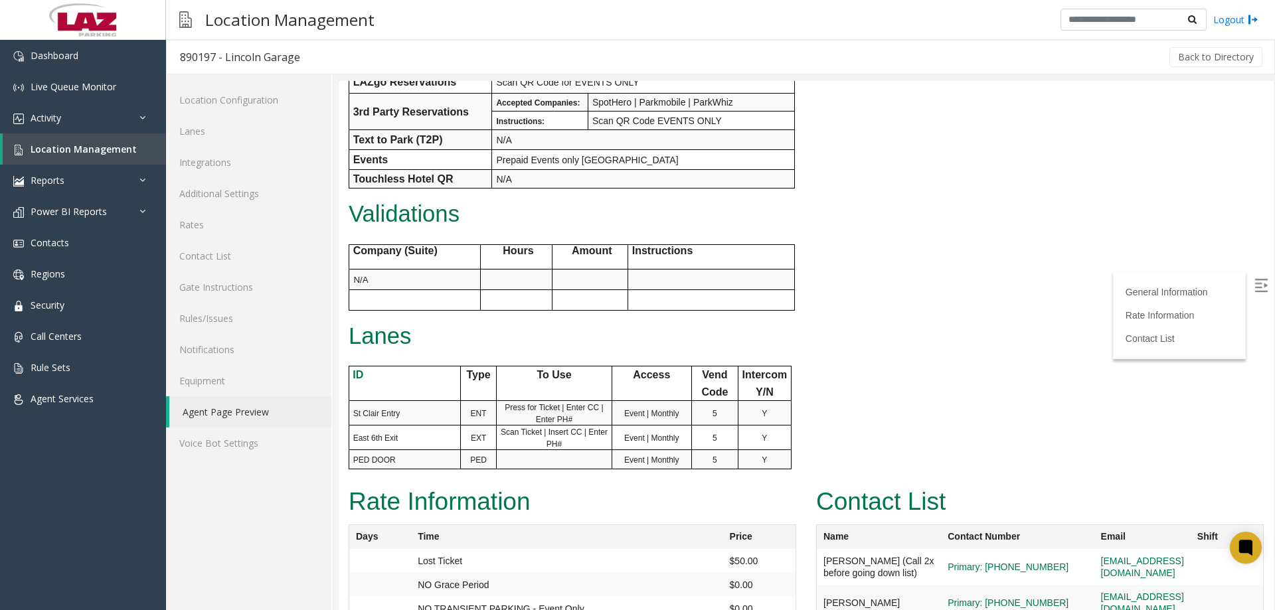
scroll to position [465, 0]
